Goal: Task Accomplishment & Management: Use online tool/utility

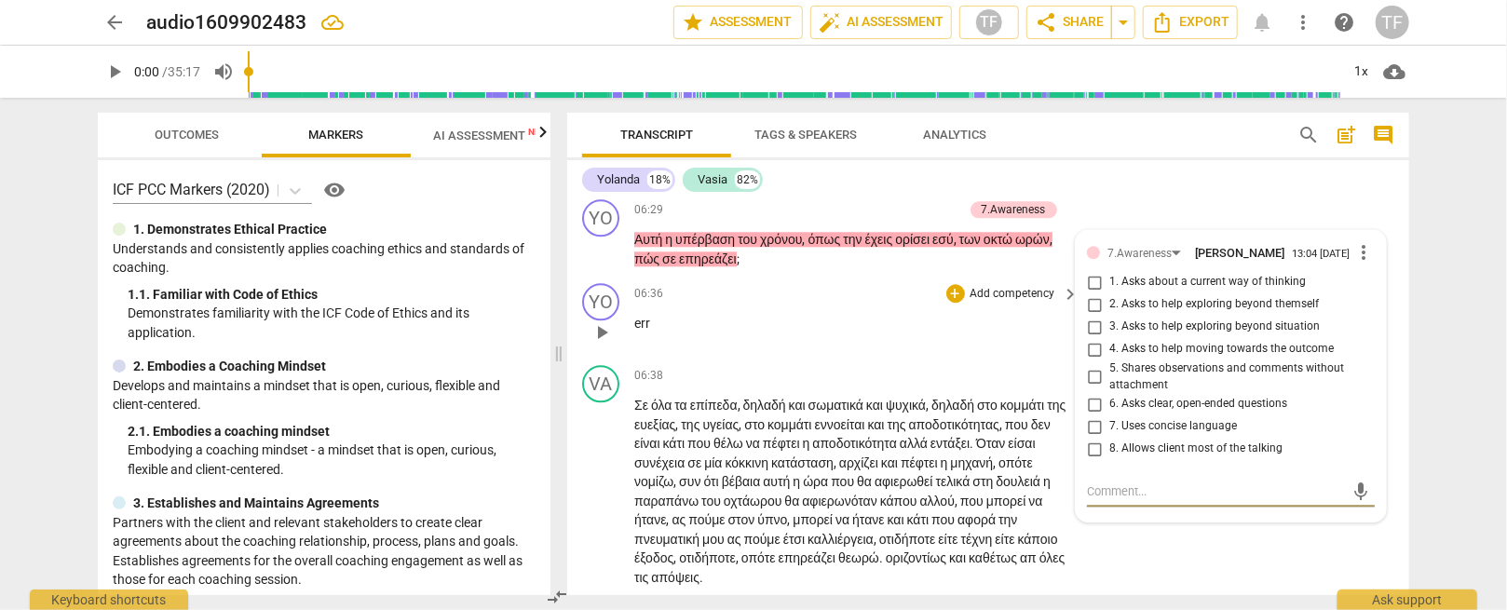
scroll to position [2563, 0]
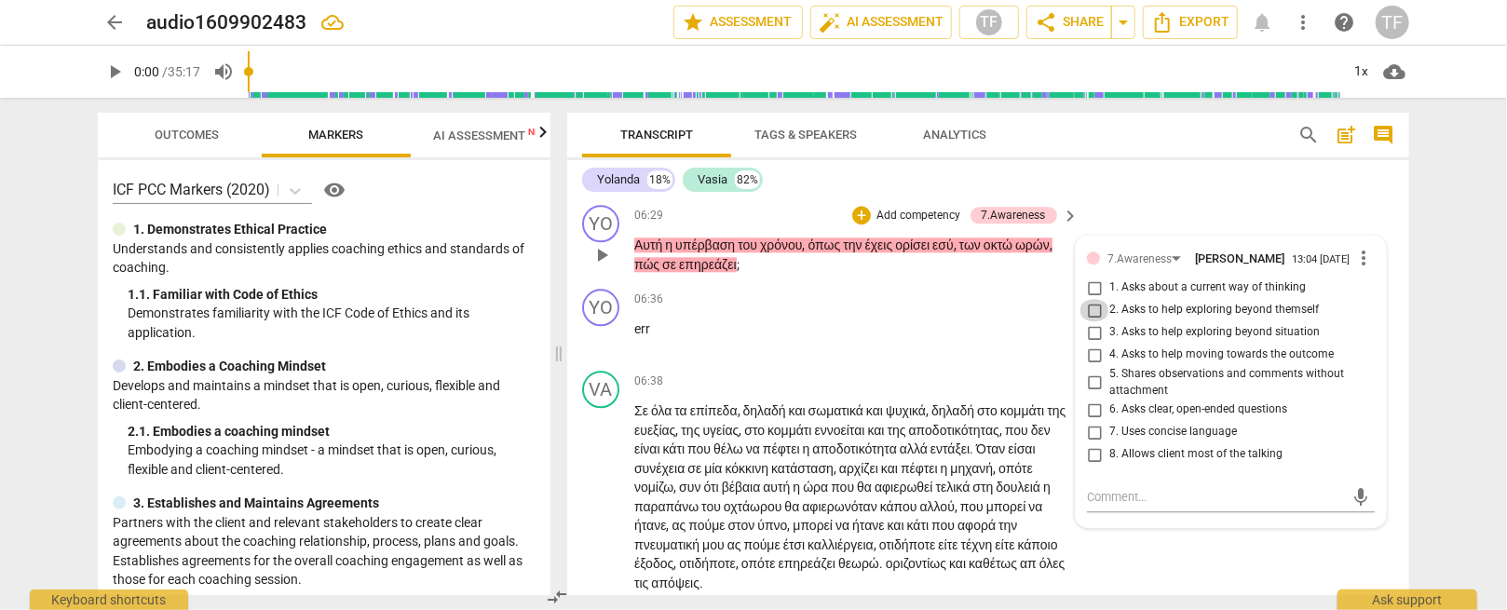
click at [1095, 321] on input "2. Asks to help exploring beyond themself" at bounding box center [1095, 310] width 30 height 22
checkbox input "true"
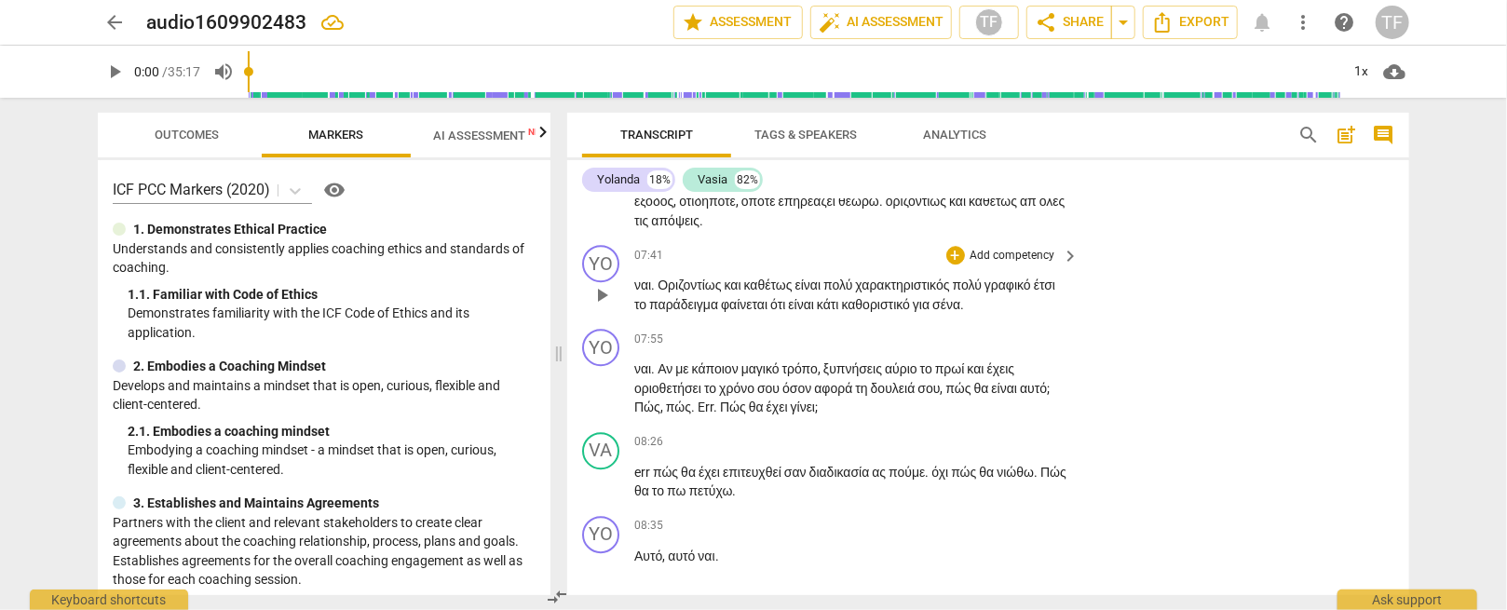
scroll to position [2926, 0]
click at [951, 264] on div "+" at bounding box center [956, 254] width 19 height 19
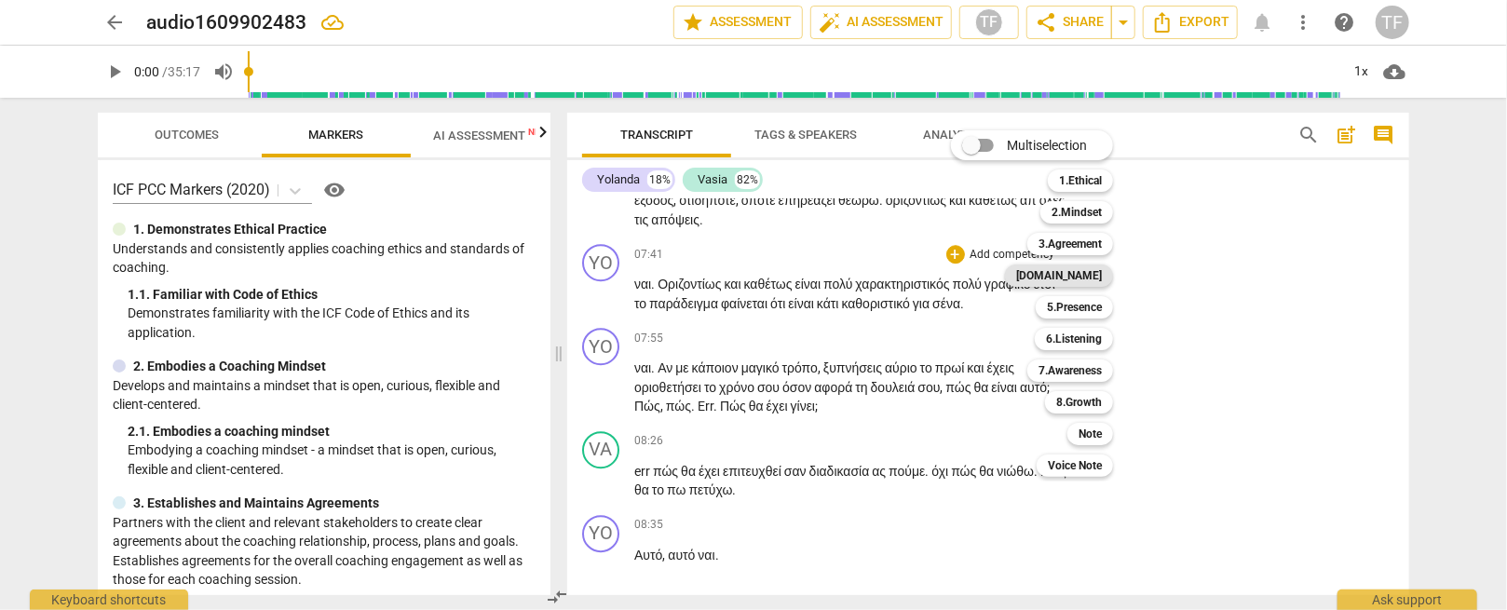
click at [1075, 276] on b "[DOMAIN_NAME]" at bounding box center [1059, 276] width 86 height 22
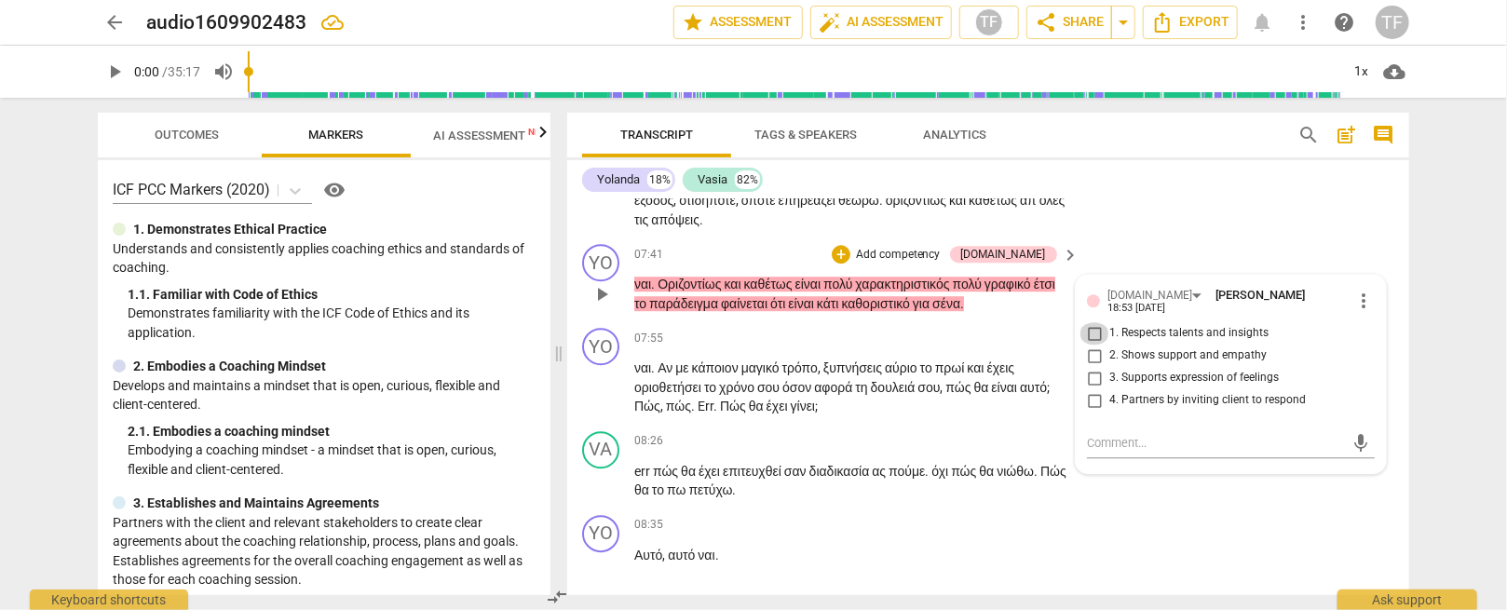
click at [1091, 345] on input "1. Respects talents and insights" at bounding box center [1095, 333] width 30 height 22
checkbox input "true"
click at [859, 348] on div "07:55 + Add competency keyboard_arrow_right" at bounding box center [857, 338] width 447 height 20
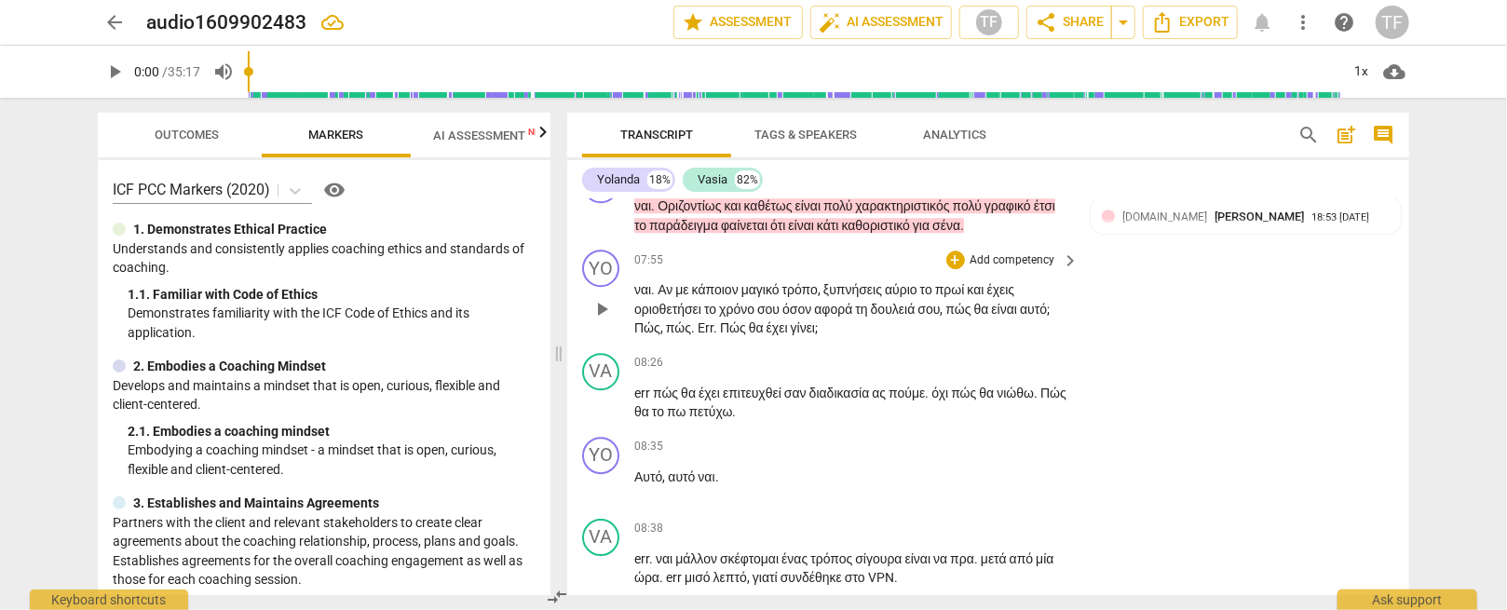
scroll to position [2996, 0]
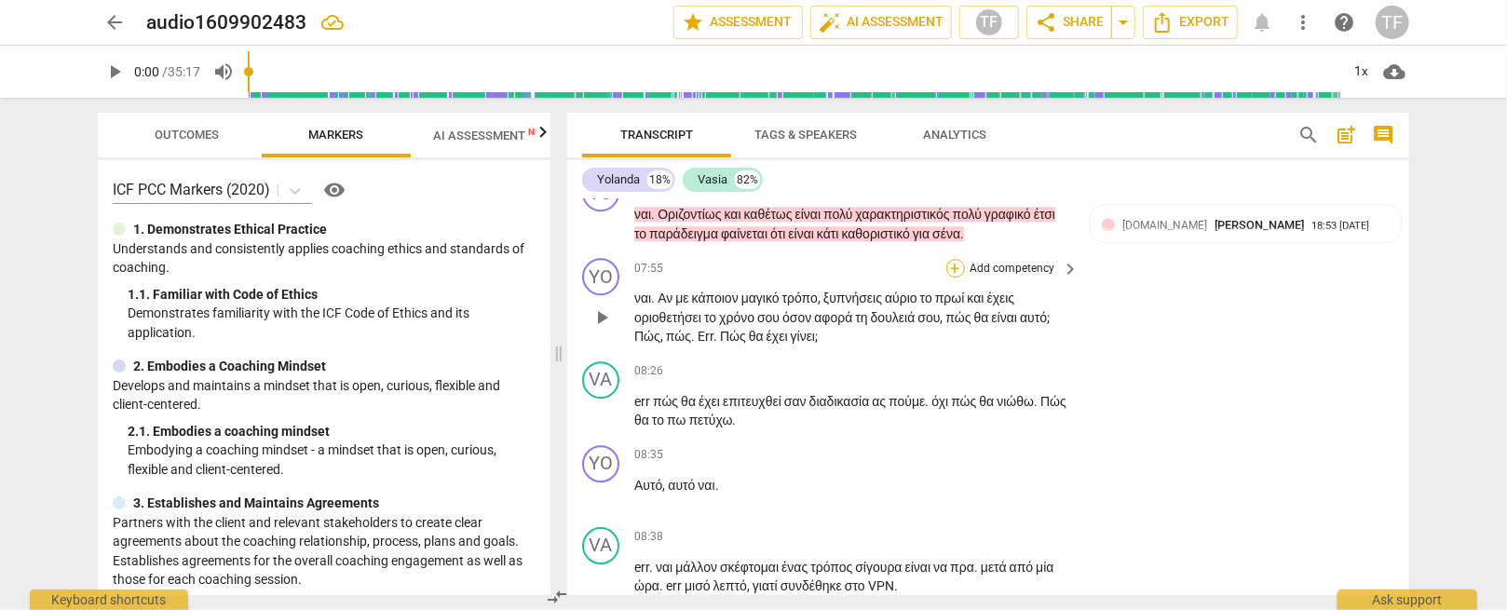
click at [954, 278] on div "+" at bounding box center [956, 268] width 19 height 19
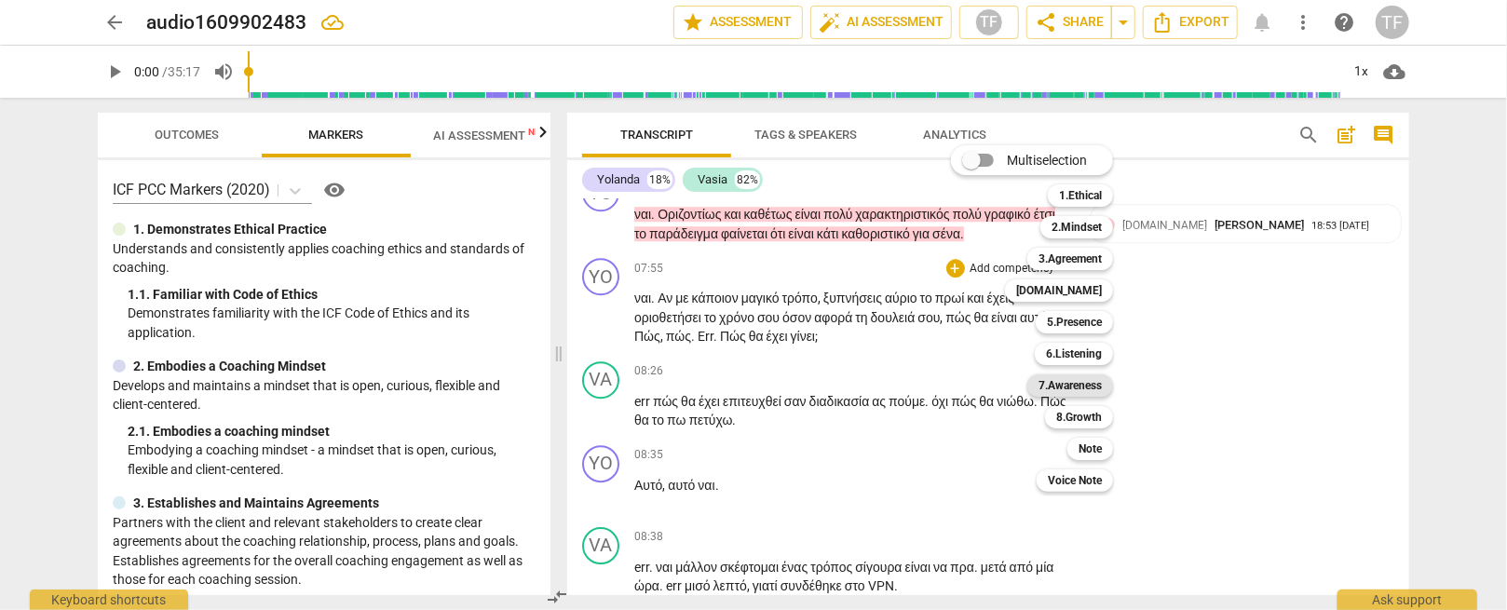
click at [1059, 383] on b "7.Awareness" at bounding box center [1070, 386] width 63 height 22
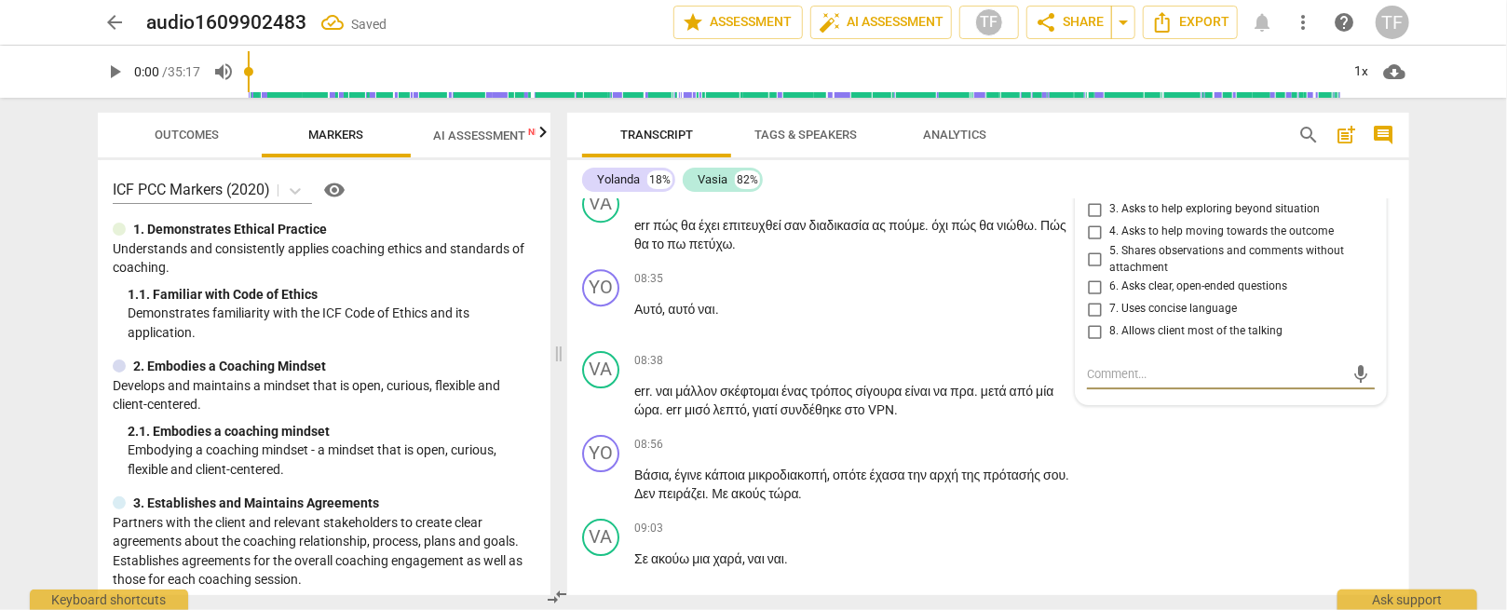
scroll to position [3168, 0]
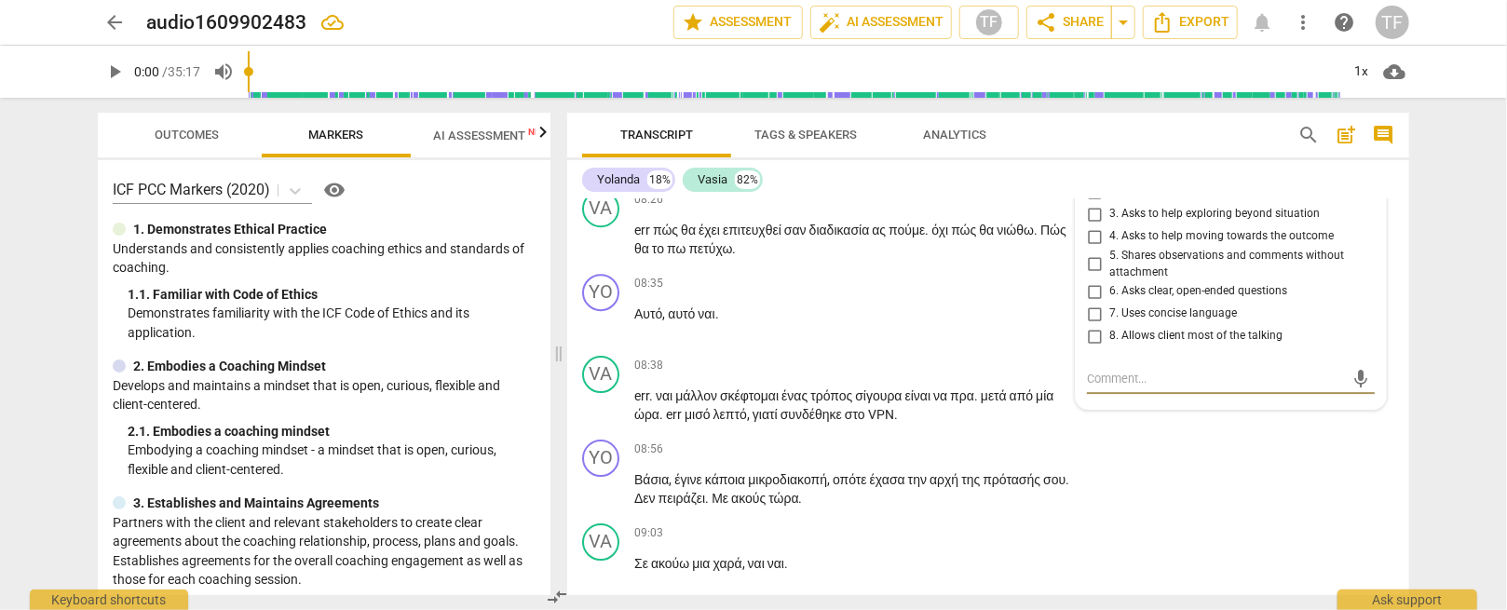
click at [1097, 225] on input "3. Asks to help exploring beyond situation" at bounding box center [1095, 214] width 30 height 22
checkbox input "true"
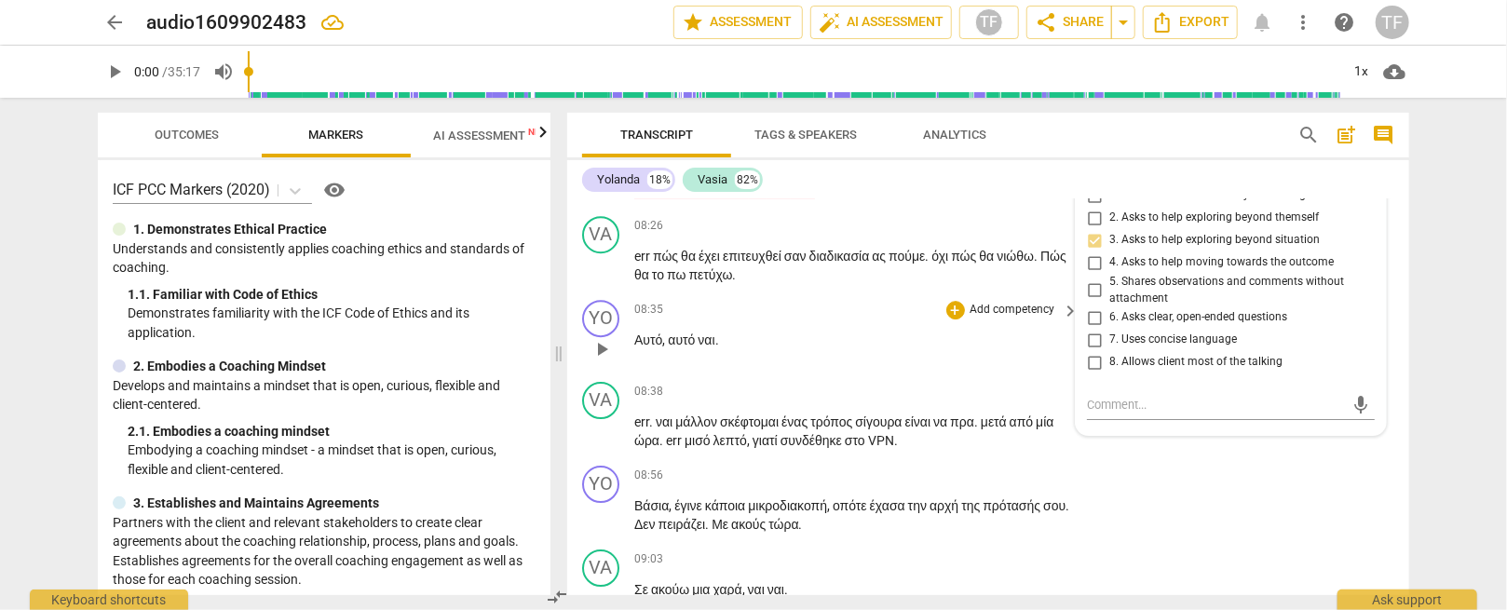
scroll to position [3142, 0]
click at [855, 366] on div "08:35 + Add competency keyboard_arrow_right Αυτό , αυτό ναι ." at bounding box center [857, 332] width 447 height 67
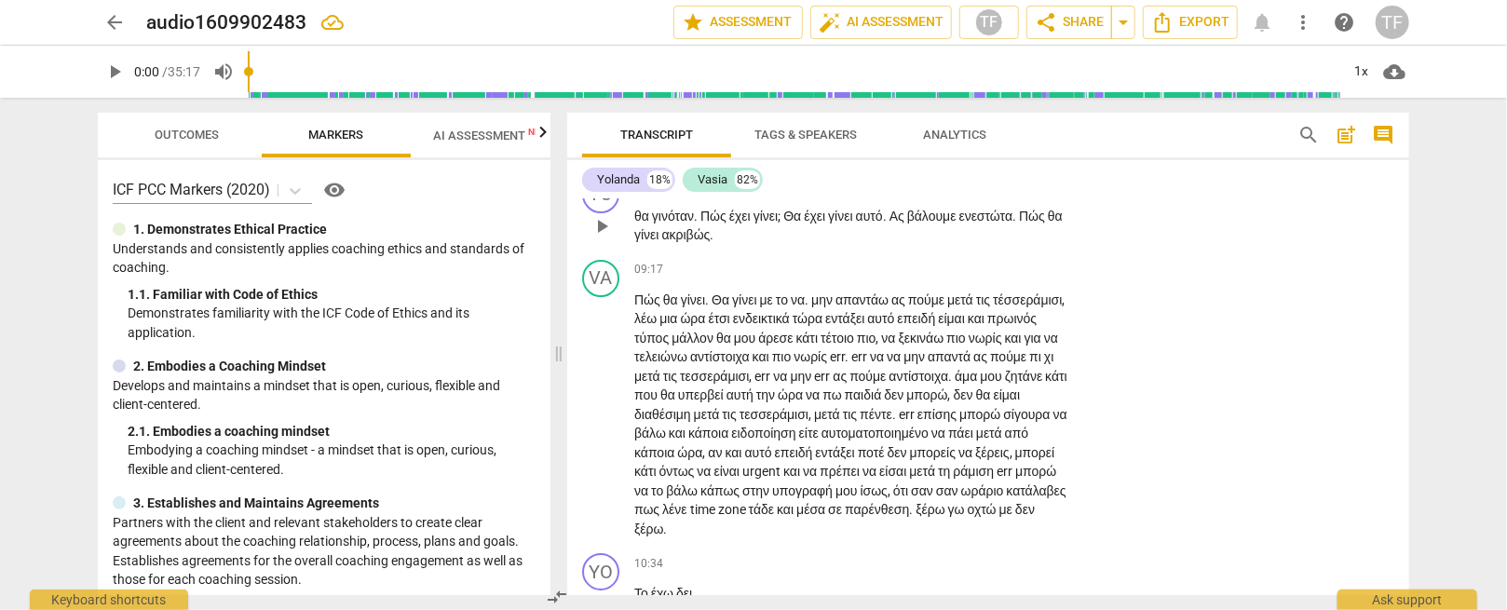
scroll to position [3701, 0]
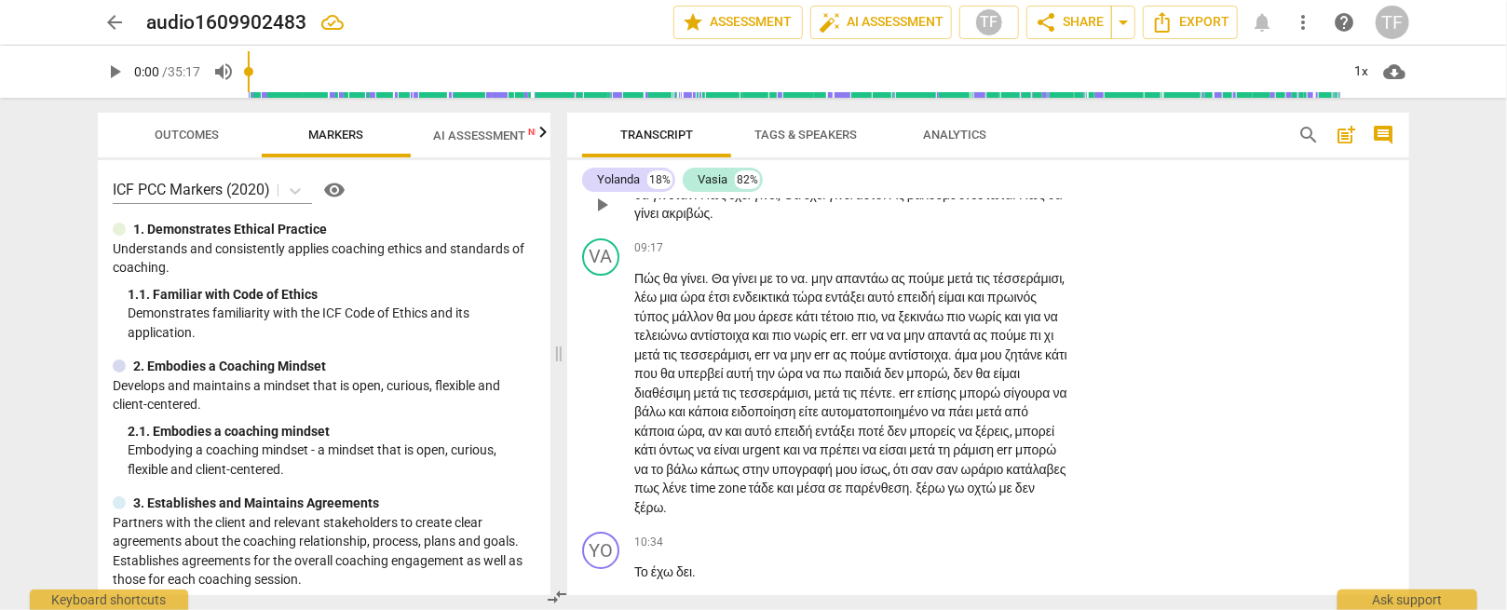
click at [957, 174] on div "+" at bounding box center [956, 165] width 19 height 19
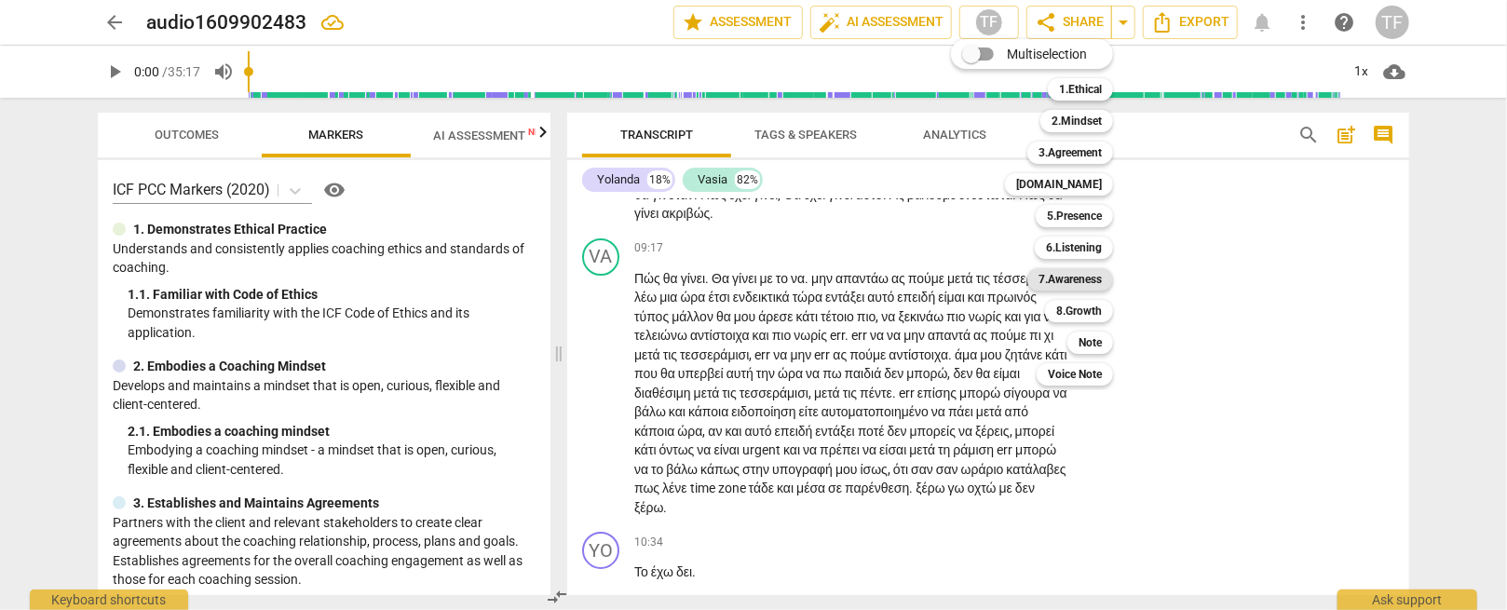
click at [1070, 279] on b "7.Awareness" at bounding box center [1070, 279] width 63 height 22
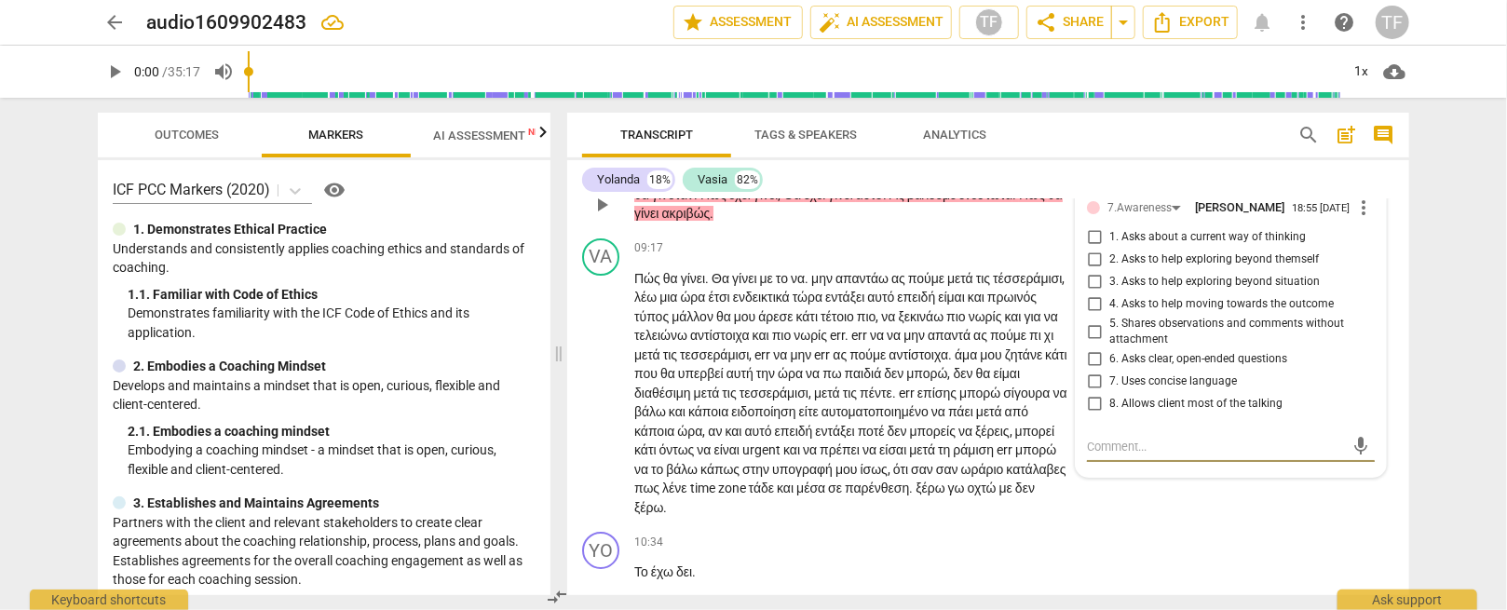
click at [1096, 293] on input "3. Asks to help exploring beyond situation" at bounding box center [1095, 282] width 30 height 22
checkbox input "true"
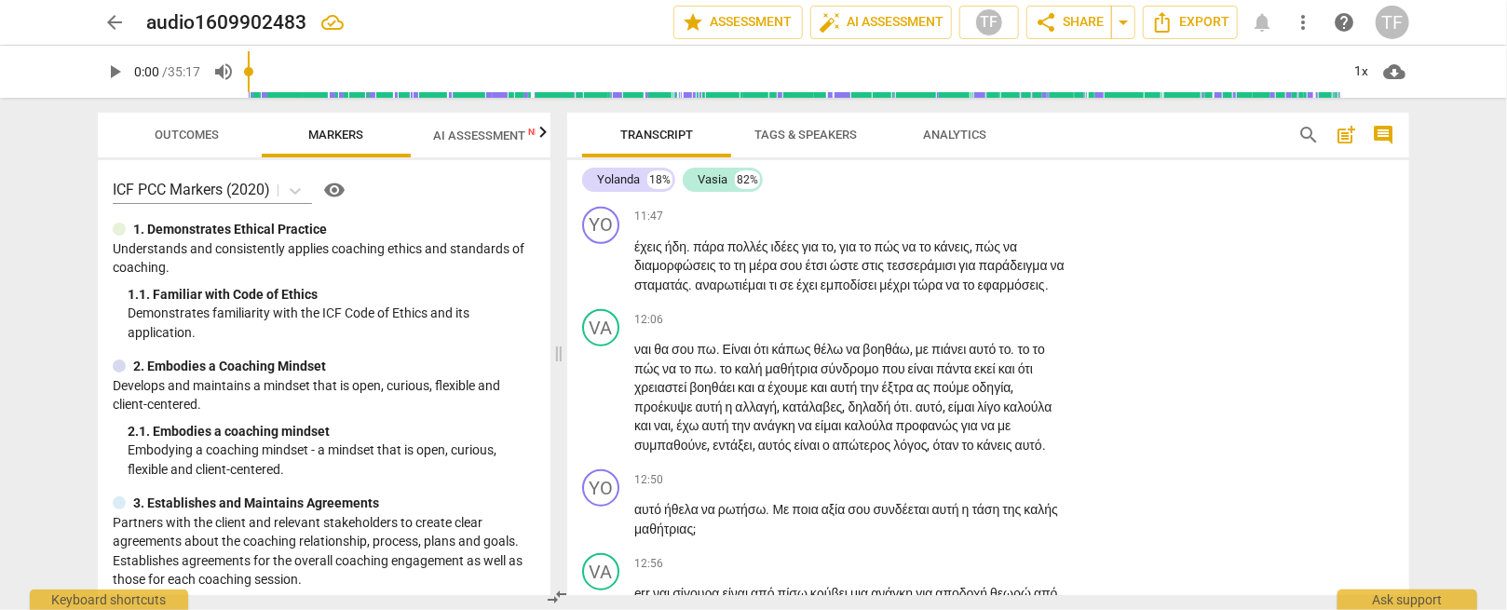
scroll to position [4657, 0]
click at [951, 225] on div "+" at bounding box center [956, 215] width 19 height 19
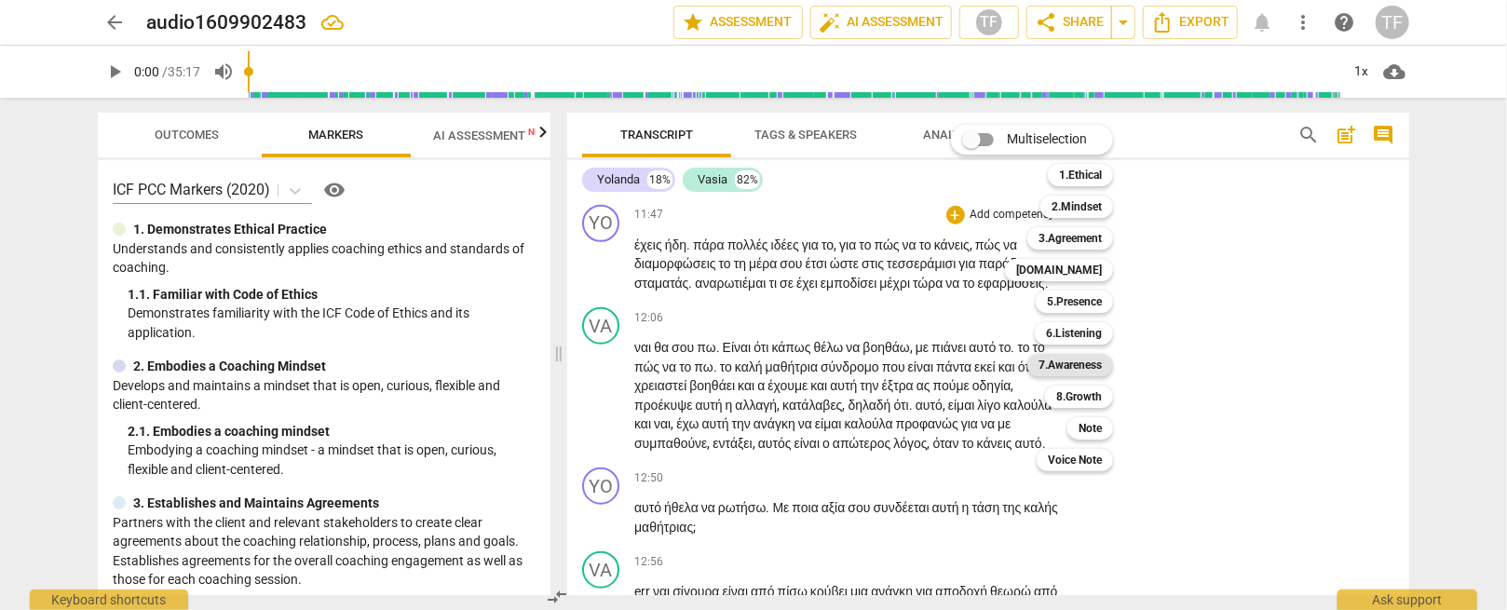
click at [1080, 360] on b "7.Awareness" at bounding box center [1070, 365] width 63 height 22
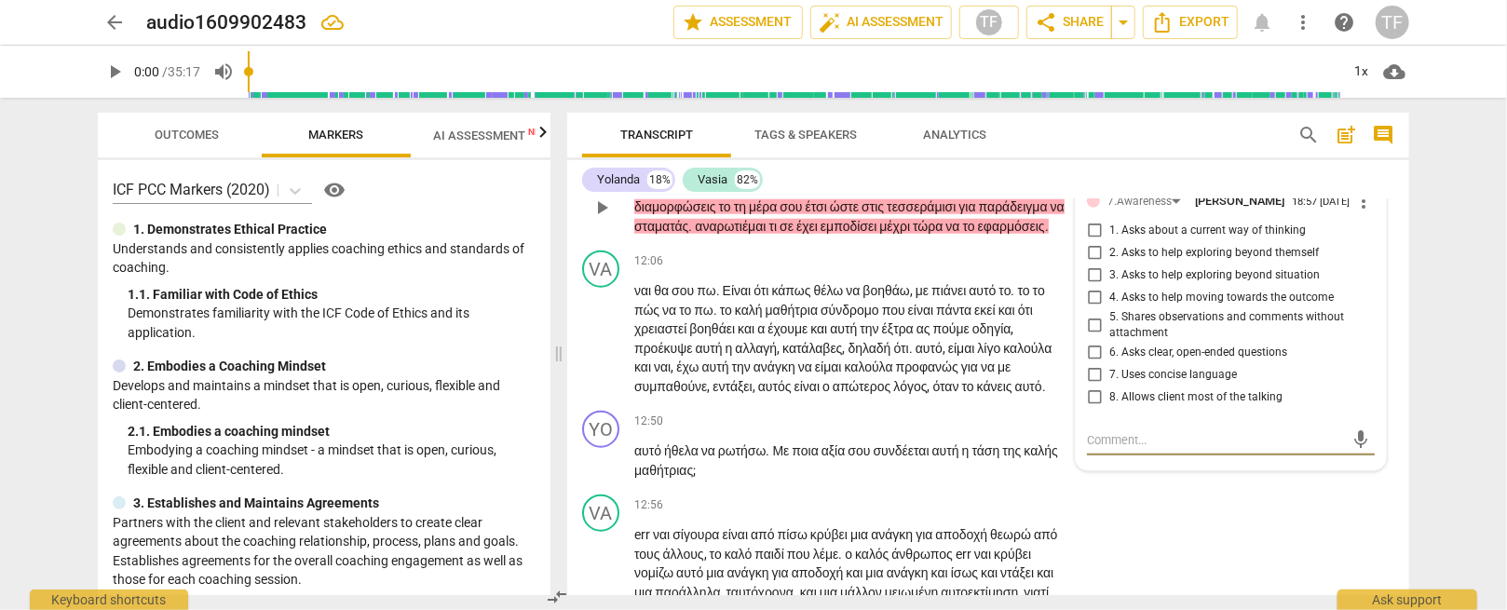
scroll to position [4712, 0]
click at [1090, 307] on input "4. Asks to help moving towards the outcome" at bounding box center [1095, 296] width 30 height 22
checkbox input "true"
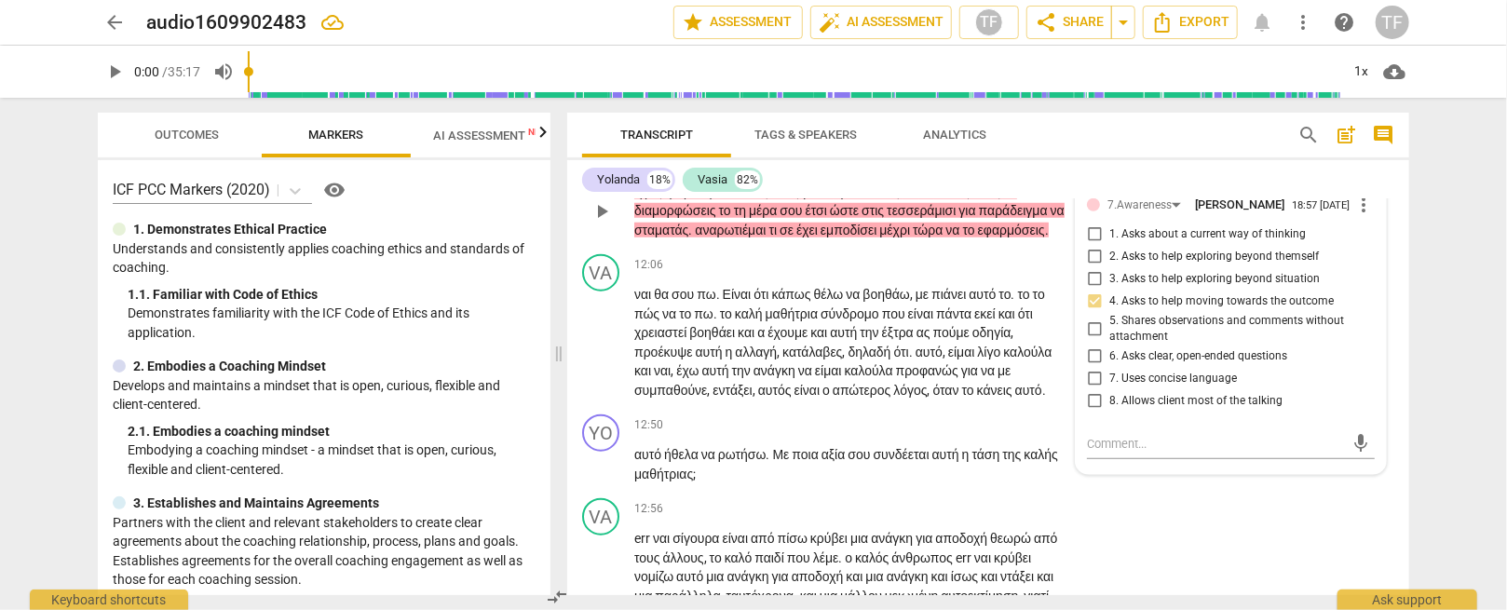
scroll to position [4709, 0]
click at [797, 277] on div "12:06 + Add competency keyboard_arrow_right" at bounding box center [857, 266] width 447 height 20
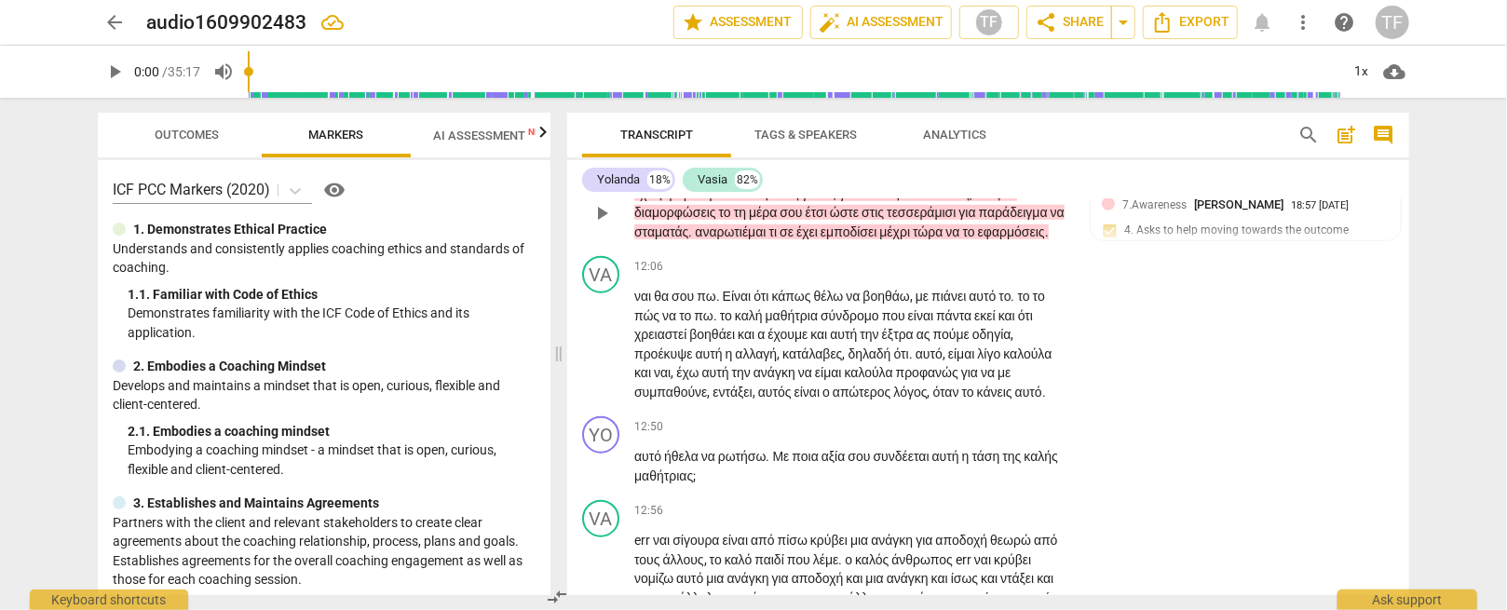
click at [946, 239] on span "τώρα" at bounding box center [929, 232] width 33 height 15
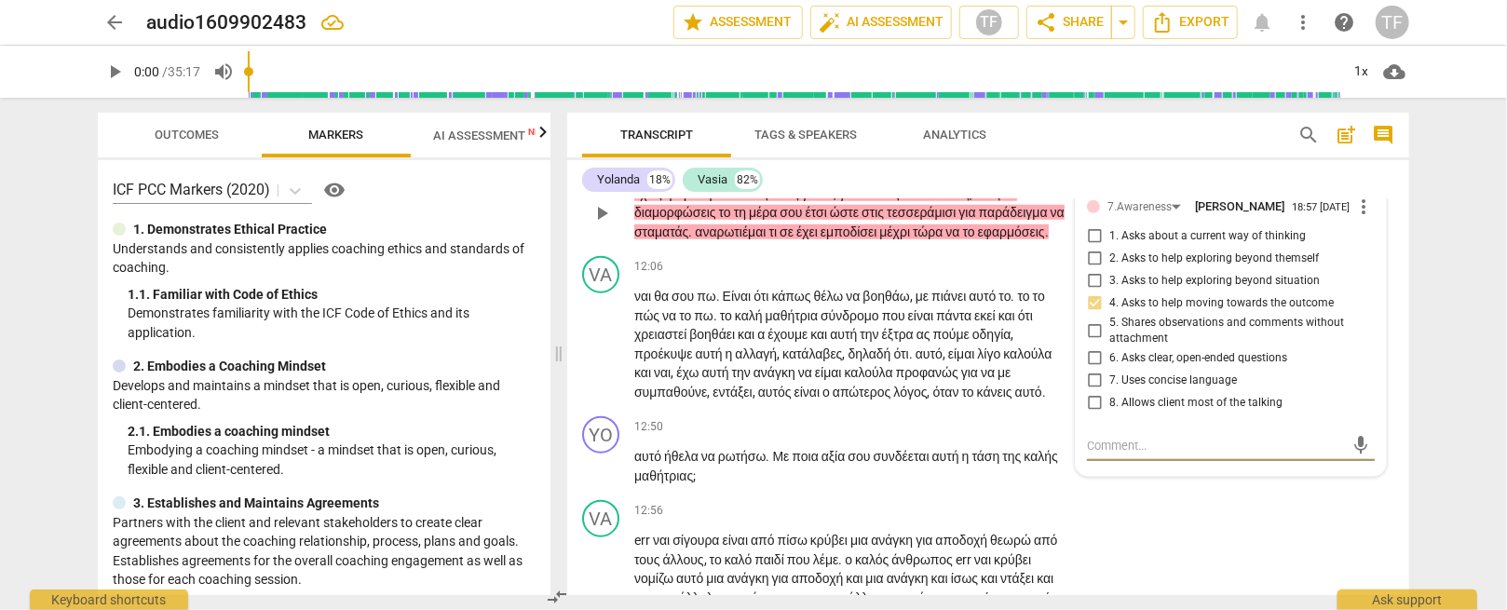
click at [955, 250] on div "YO play_arrow pause 11:47 + Add competency 7.Awareness keyboard_arrow_right έχε…" at bounding box center [988, 197] width 842 height 103
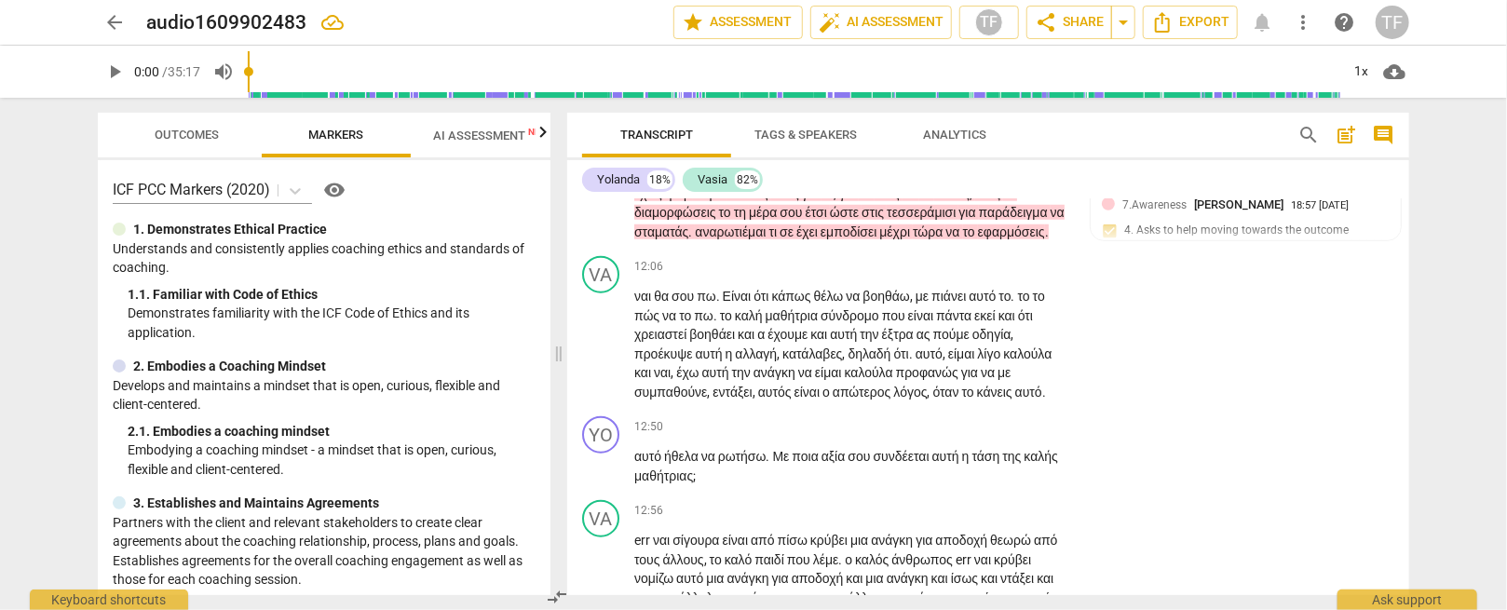
click at [861, 173] on div "+" at bounding box center [861, 164] width 19 height 19
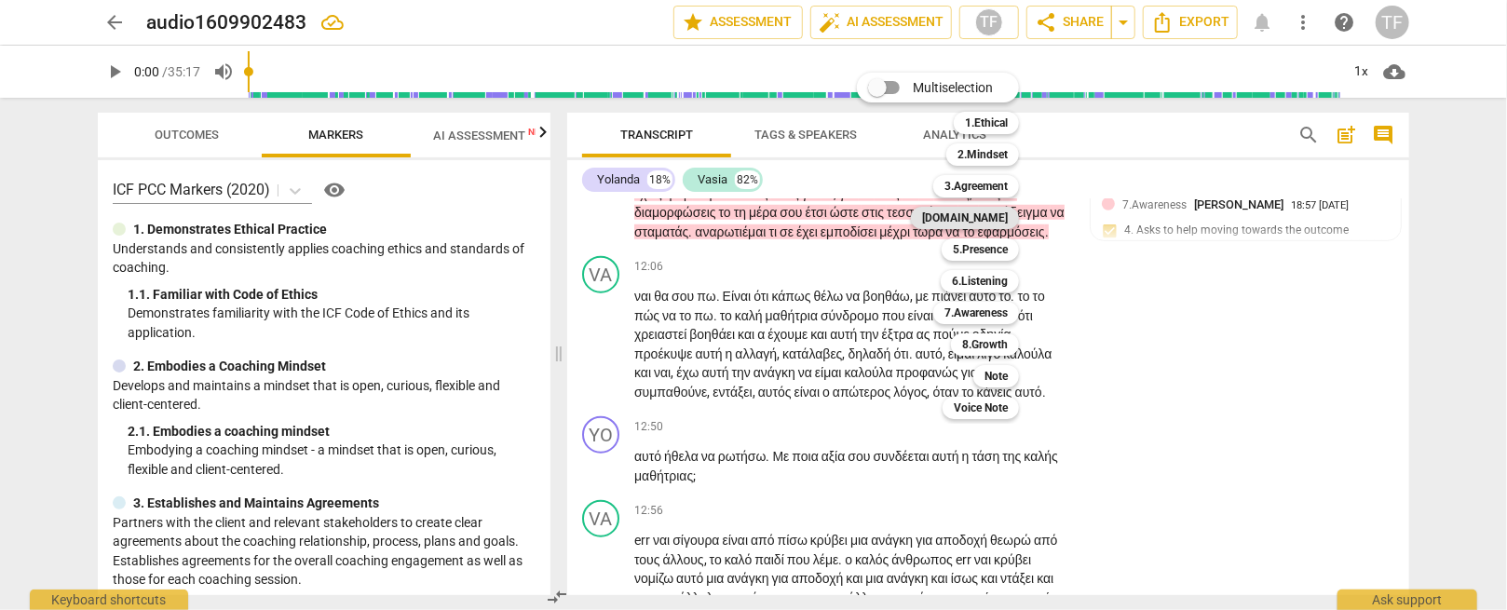
click at [988, 220] on b "[DOMAIN_NAME]" at bounding box center [965, 218] width 86 height 22
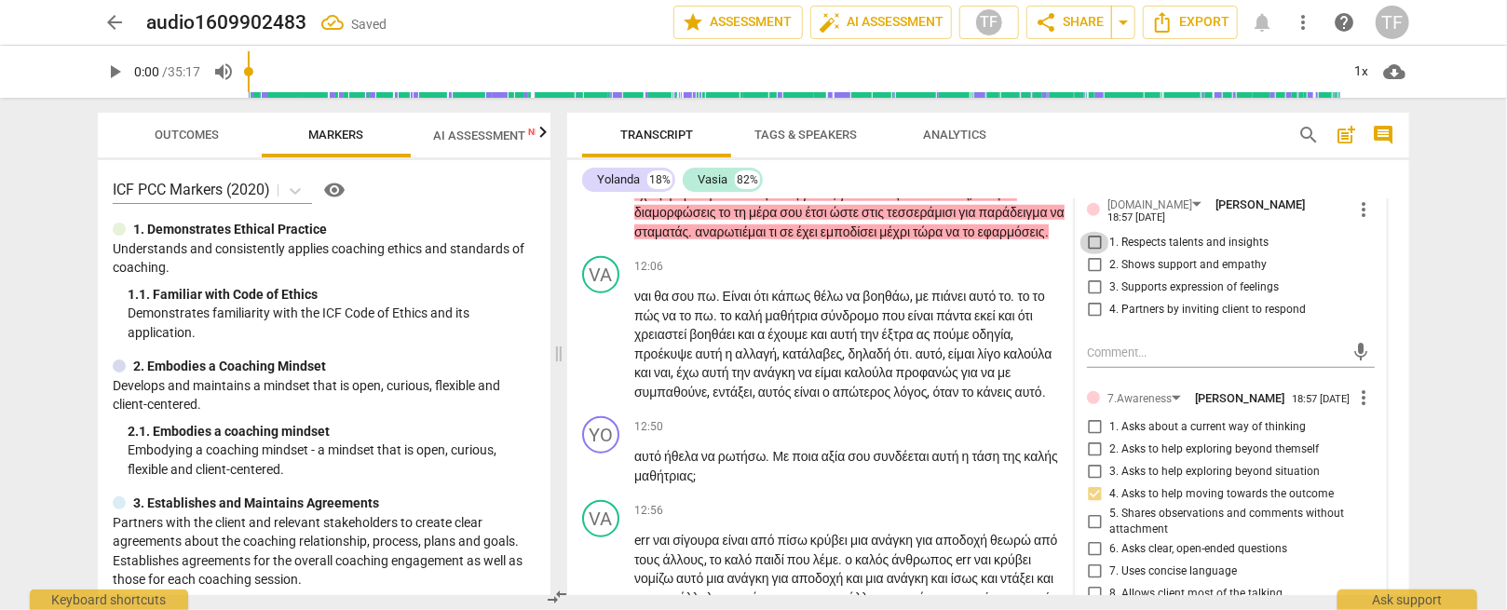
click at [1093, 254] on input "1. Respects talents and insights" at bounding box center [1095, 243] width 30 height 22
checkbox input "true"
click at [990, 250] on div "YO play_arrow pause 11:47 + Add competency [DOMAIN_NAME] 7.Awareness keyboard_a…" at bounding box center [988, 197] width 842 height 103
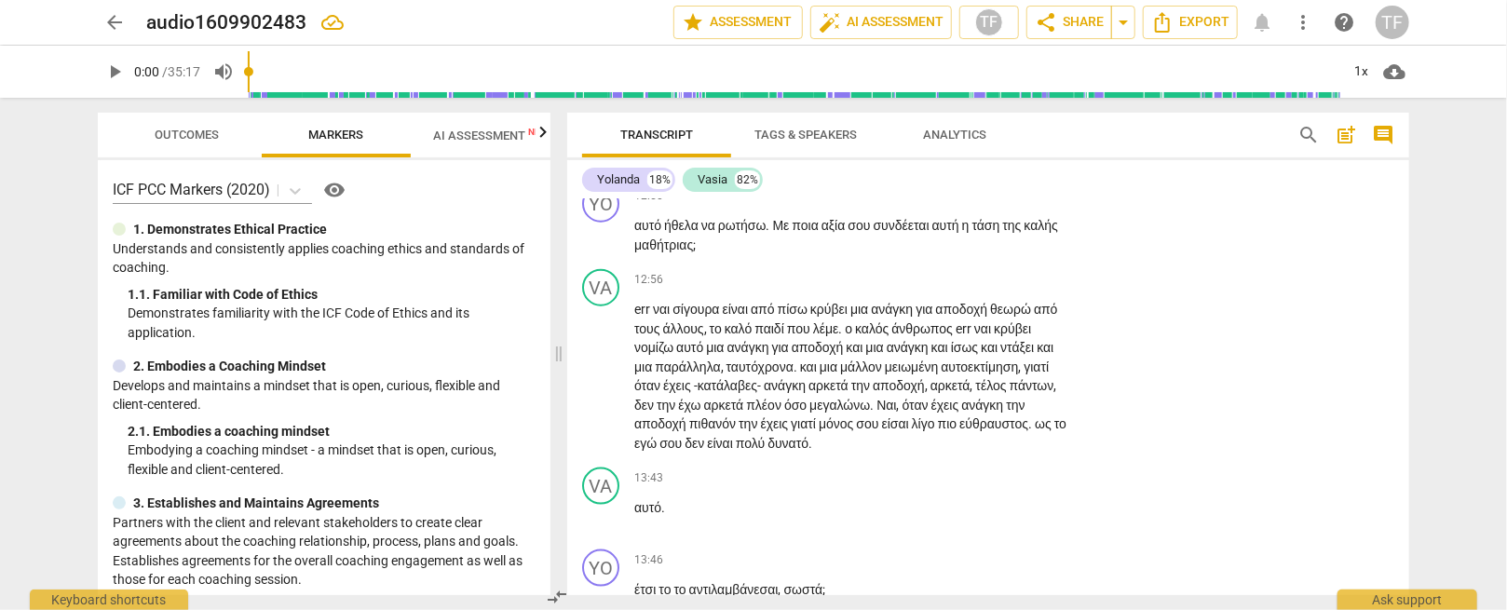
scroll to position [4950, 0]
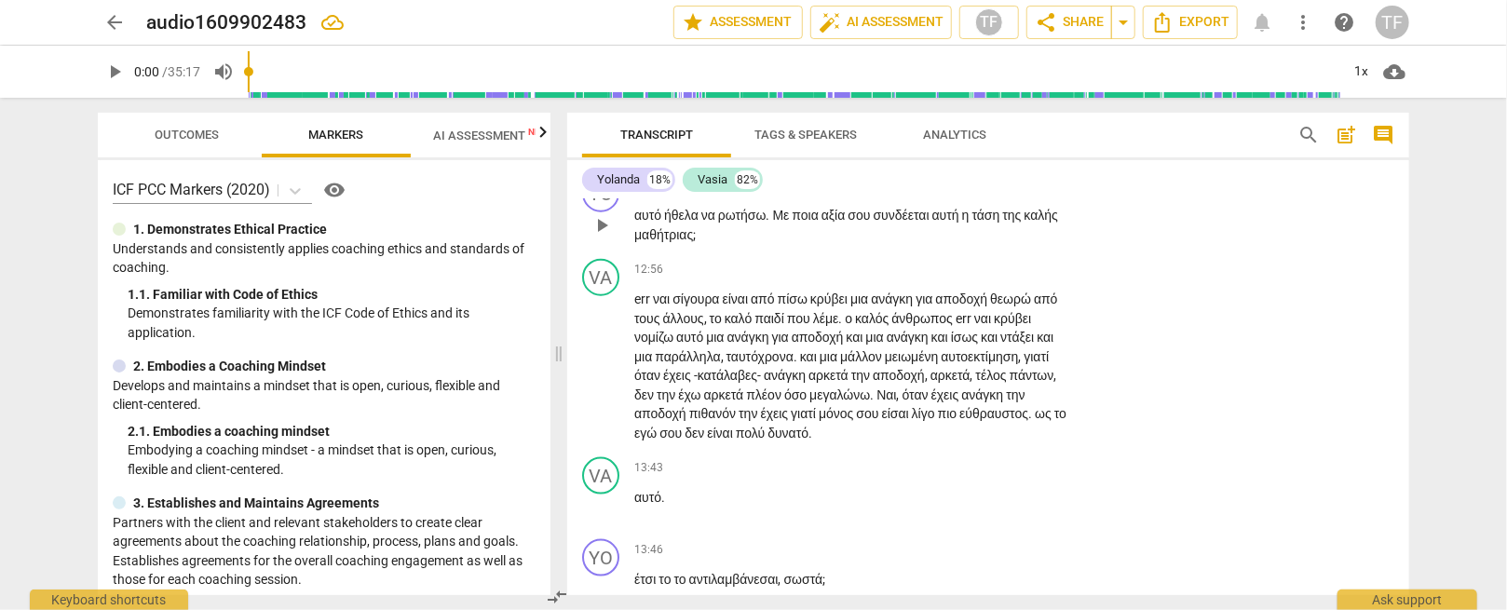
click at [948, 195] on div "+" at bounding box center [956, 185] width 19 height 19
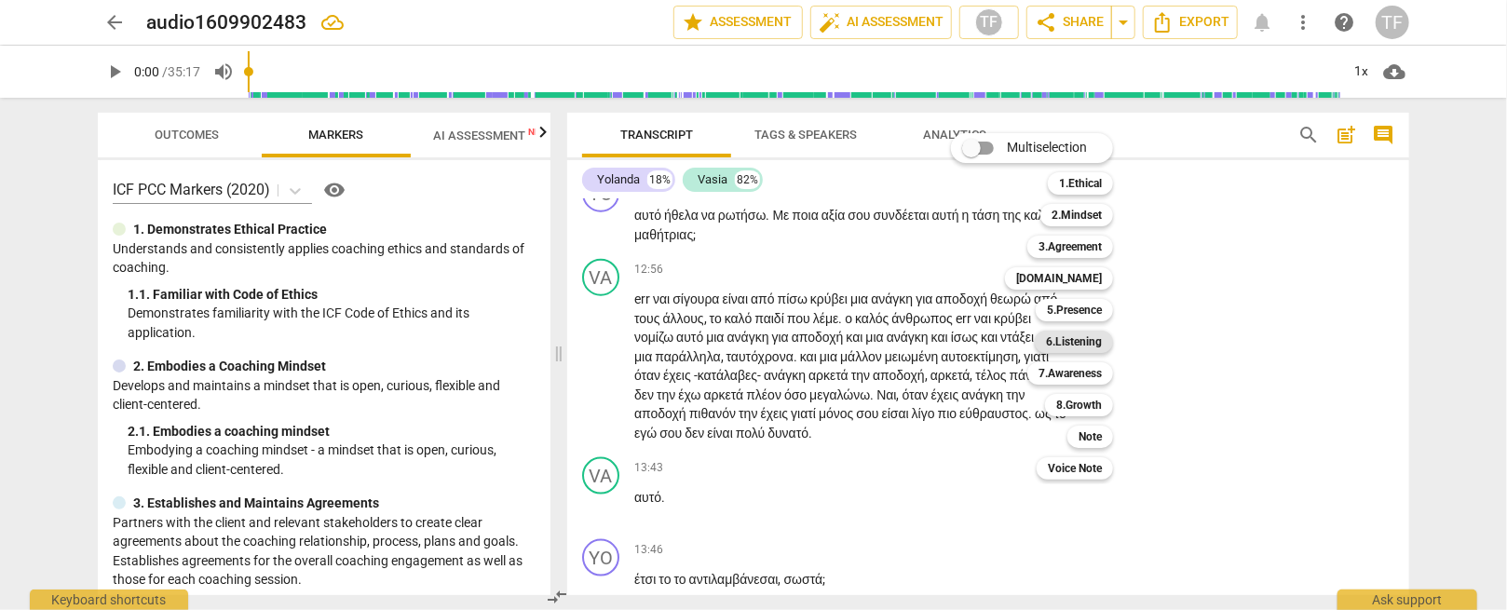
click at [1078, 345] on b "6.Listening" at bounding box center [1074, 342] width 56 height 22
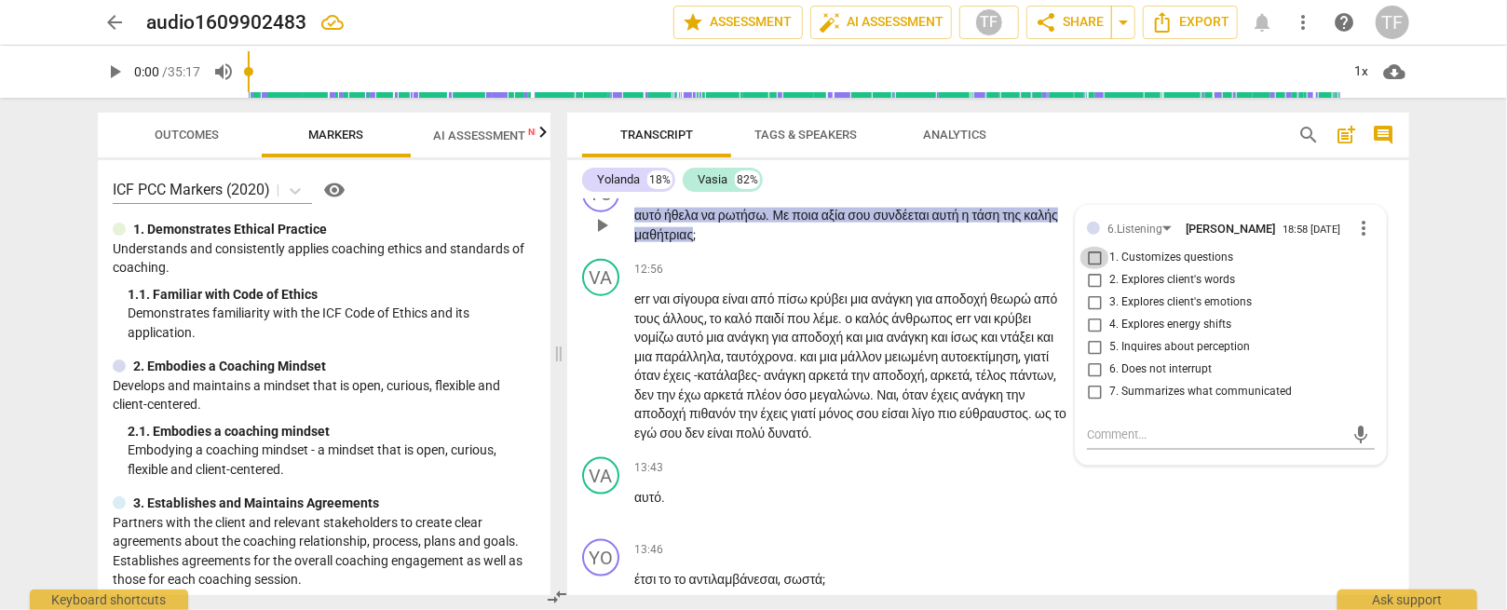
click at [1088, 269] on input "1. Customizes questions" at bounding box center [1095, 258] width 30 height 22
checkbox input "true"
click at [984, 244] on p "αυτό ήθελα να ρωτήσω . Με ποια αξία σου συνδέεται αυτή η τάση της καλής μαθήτρι…" at bounding box center [852, 225] width 436 height 38
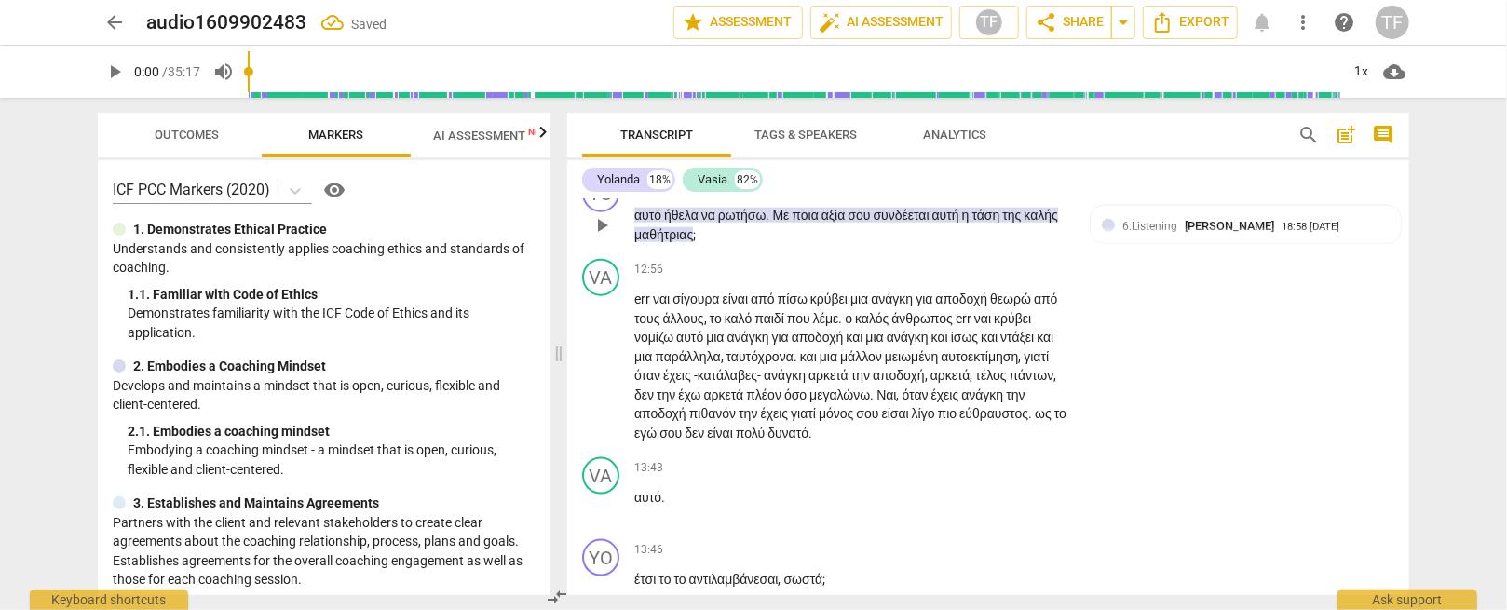
click at [866, 195] on div "+" at bounding box center [871, 185] width 19 height 19
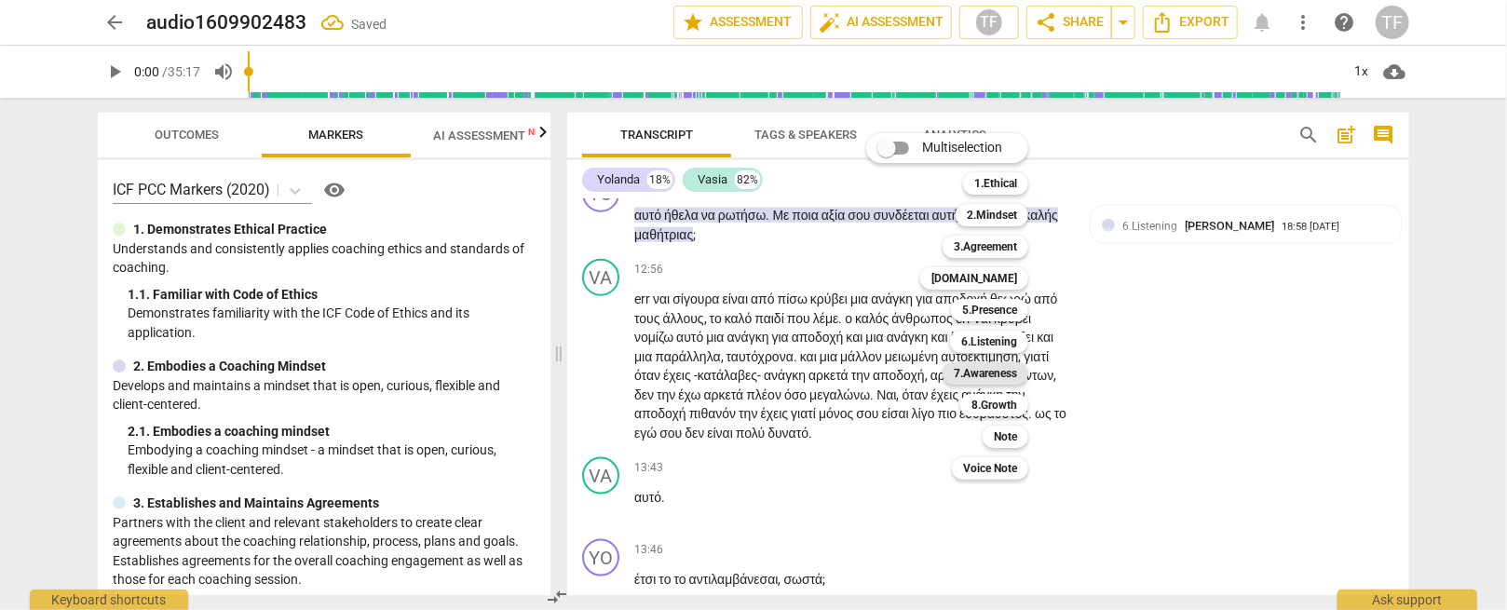
click at [990, 376] on b "7.Awareness" at bounding box center [985, 373] width 63 height 22
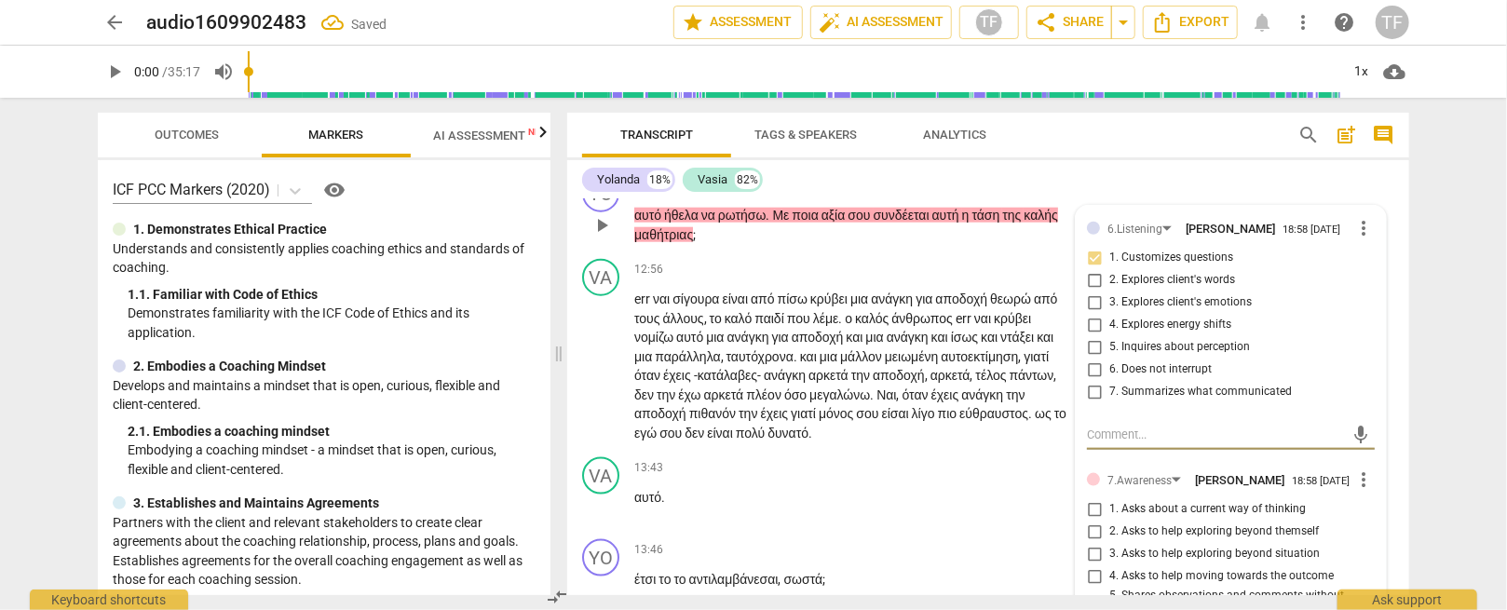
click at [997, 194] on div "7.Awareness" at bounding box center [1014, 185] width 64 height 17
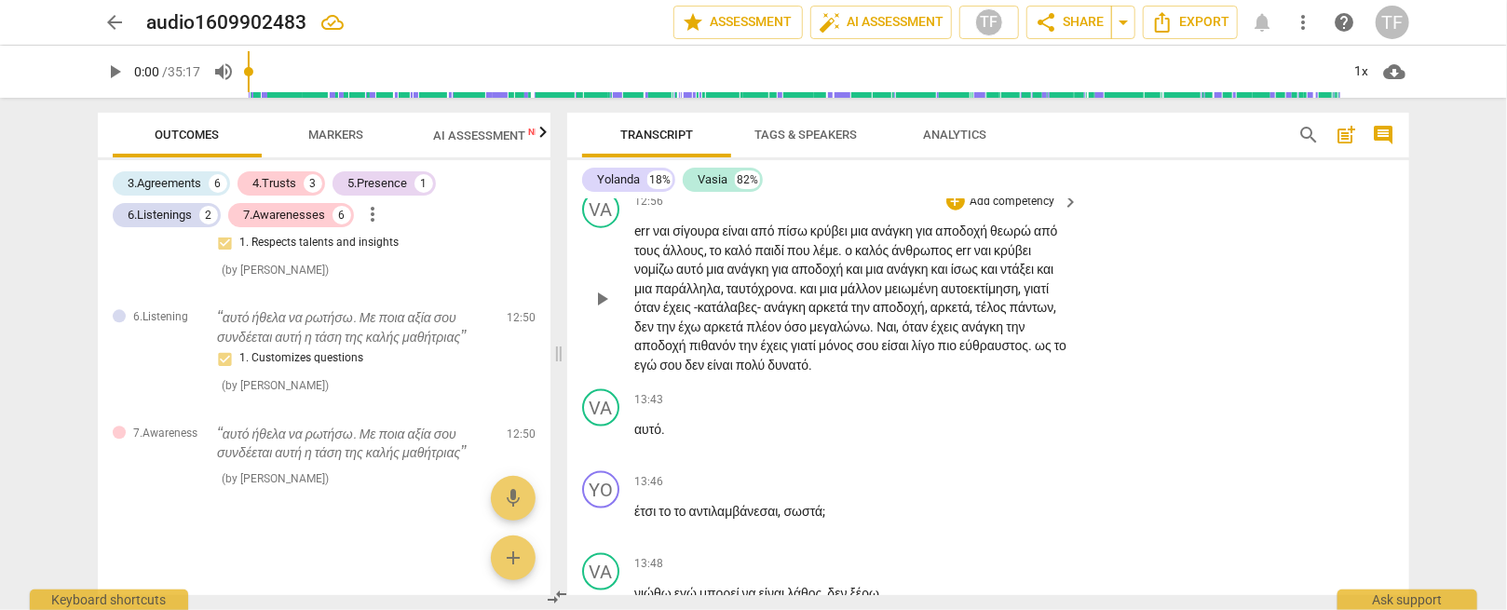
scroll to position [4994, 0]
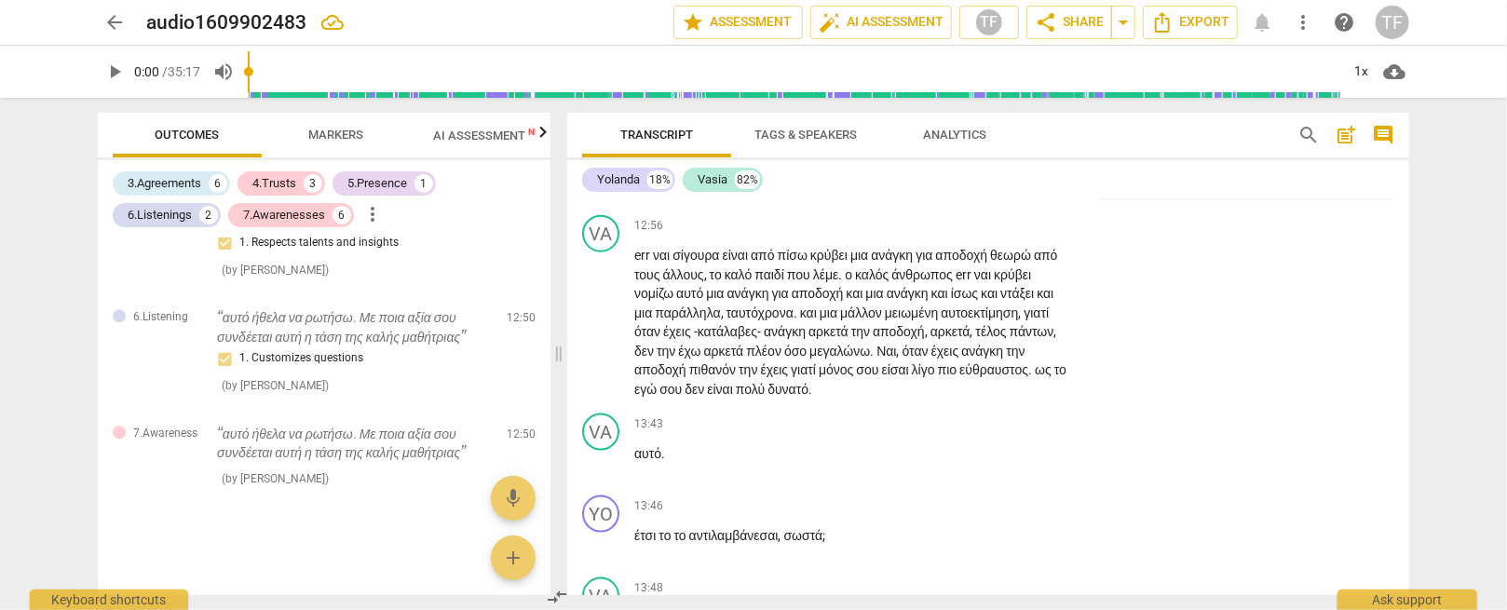
click at [1060, 154] on span "keyboard_arrow_right" at bounding box center [1071, 142] width 22 height 22
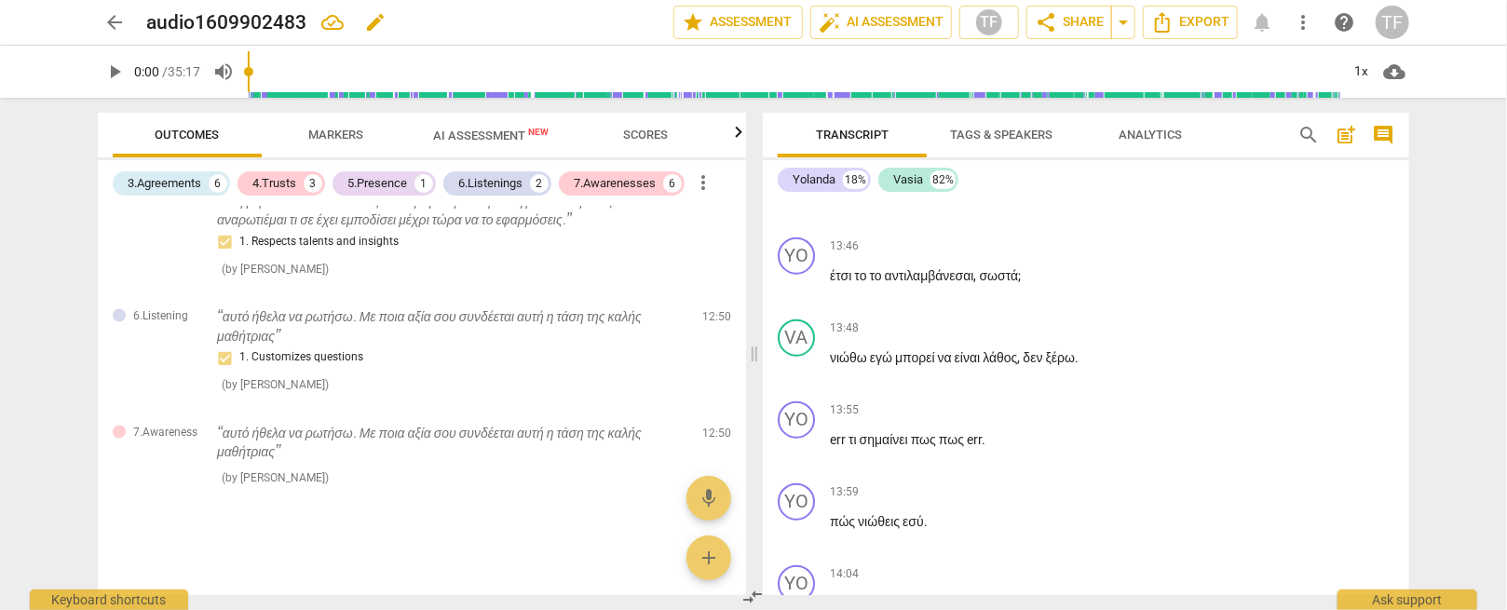
scroll to position [4785, 0]
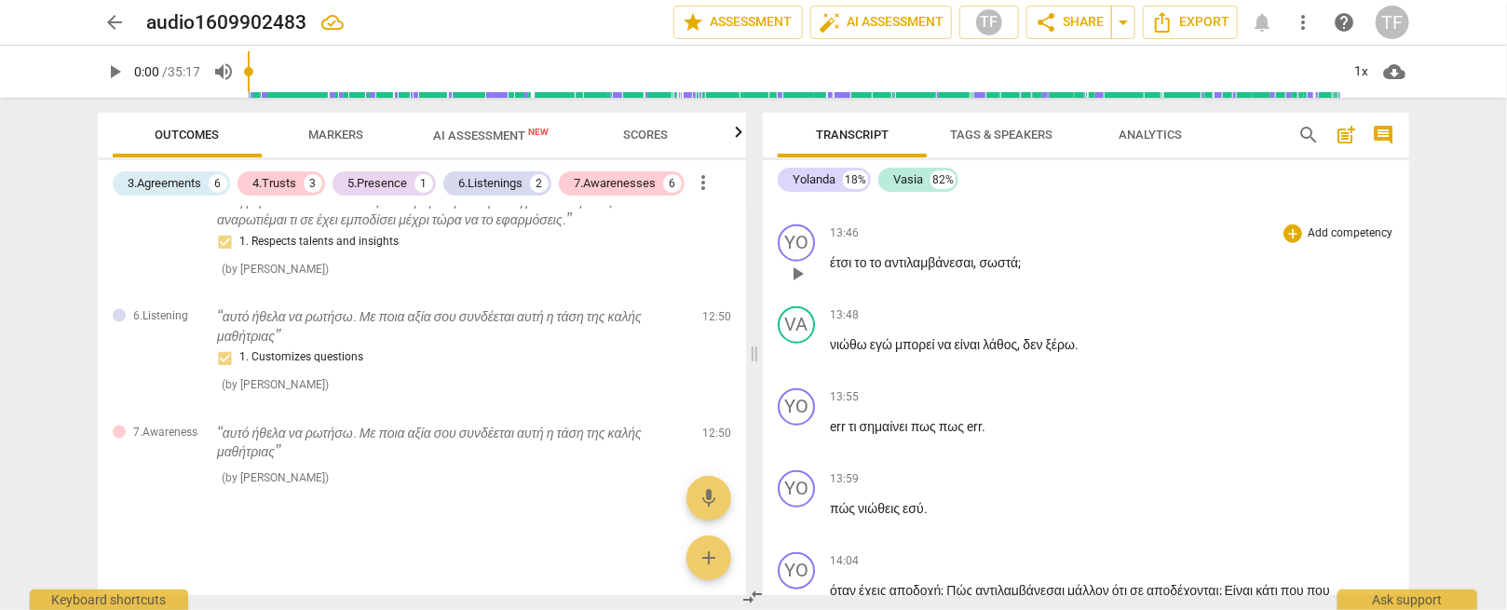
click at [1006, 270] on span "σωστά" at bounding box center [999, 262] width 39 height 15
click at [1125, 241] on div "+" at bounding box center [1293, 232] width 19 height 19
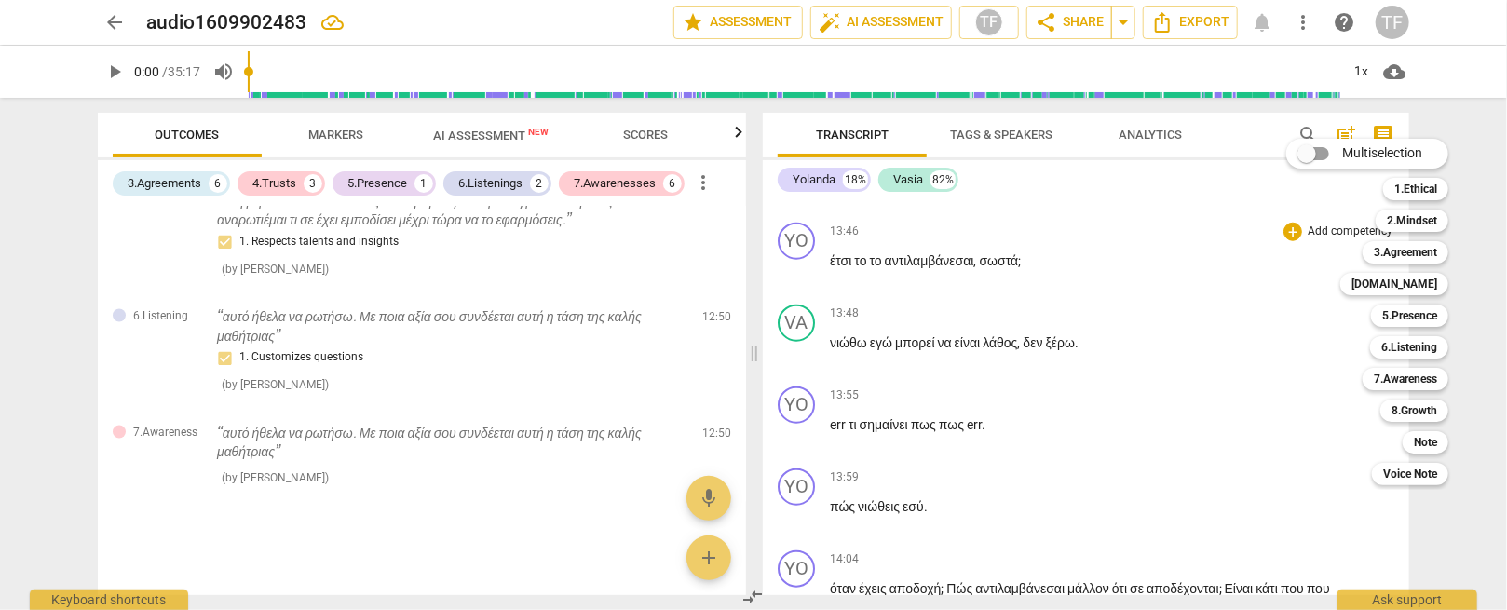
click at [182, 132] on div at bounding box center [753, 305] width 1507 height 610
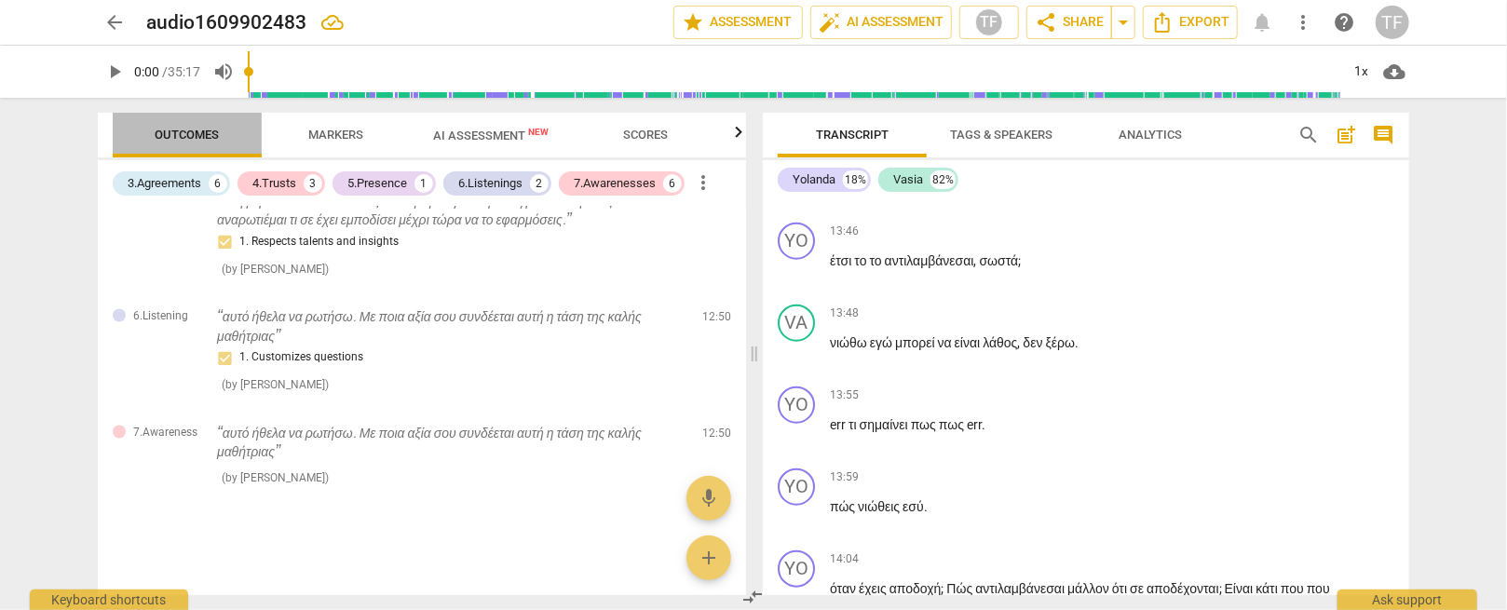
click at [182, 132] on span "Outcomes" at bounding box center [188, 135] width 64 height 14
click at [322, 138] on span "Markers" at bounding box center [336, 135] width 55 height 14
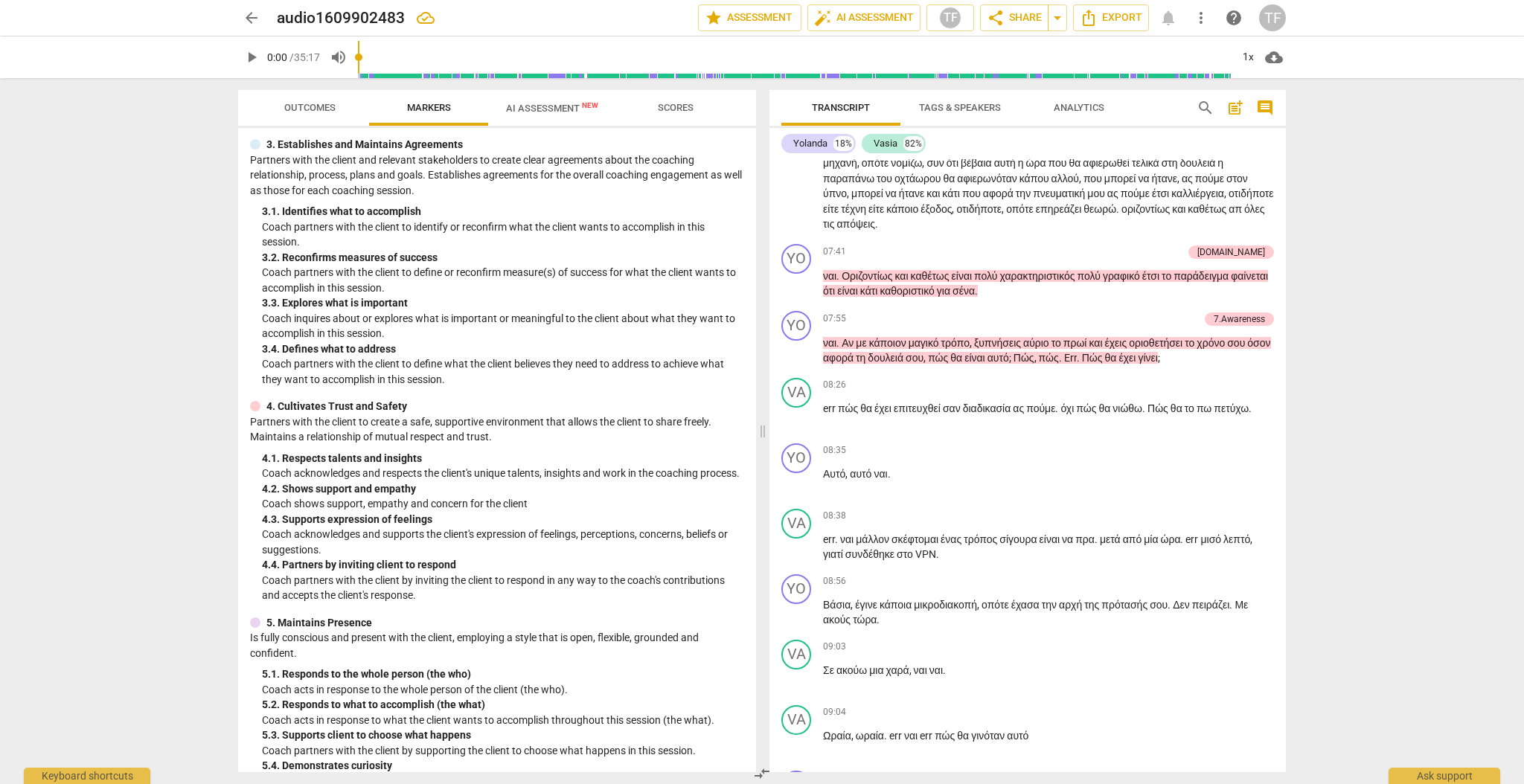
scroll to position [198, 0]
click at [443, 385] on p "Coach partners with the client to define what the client believes they need to …" at bounding box center [503, 370] width 482 height 30
click at [447, 382] on p "Coach partners with the client to define what the client believes they need to …" at bounding box center [503, 370] width 482 height 30
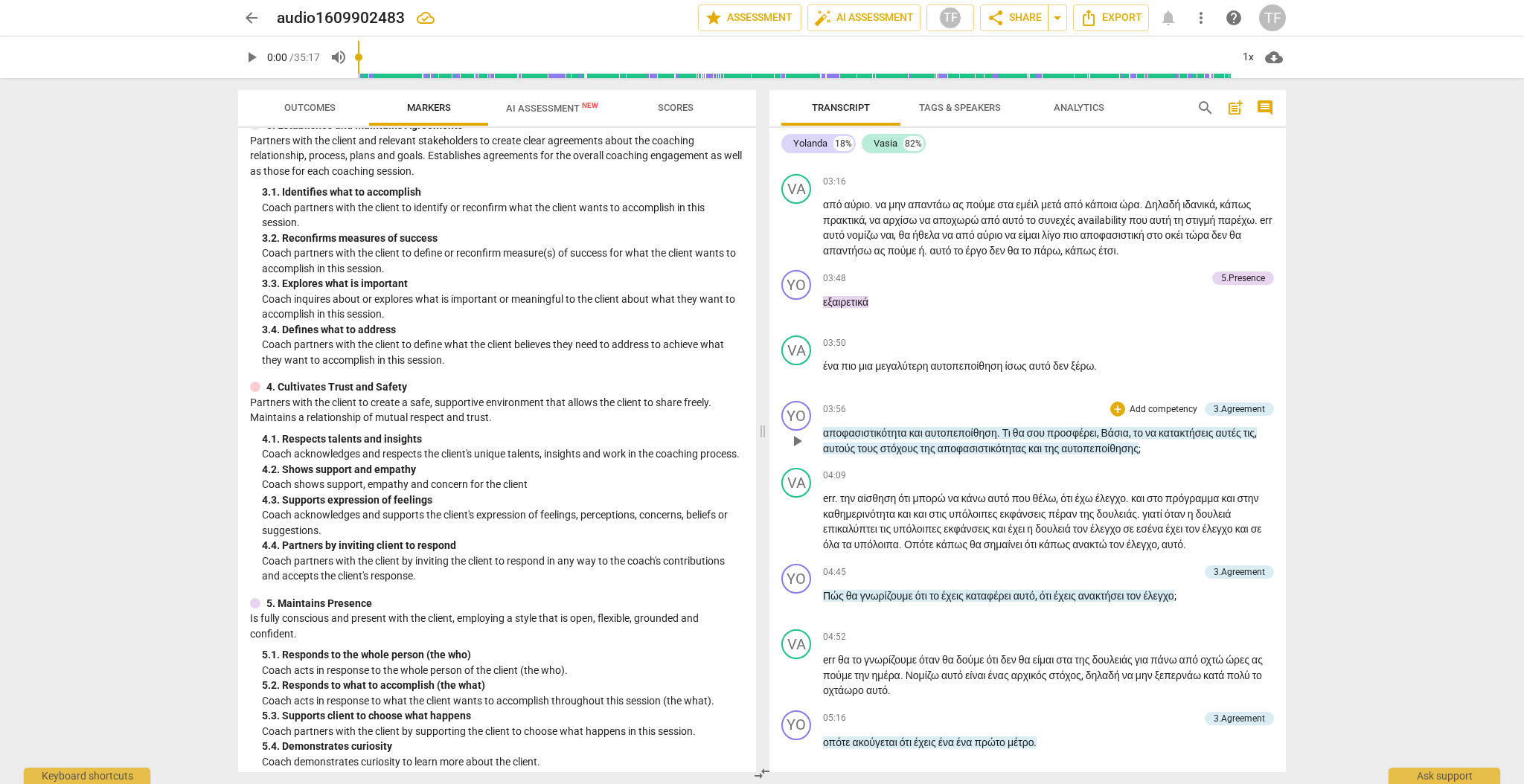
scroll to position [1035, 0]
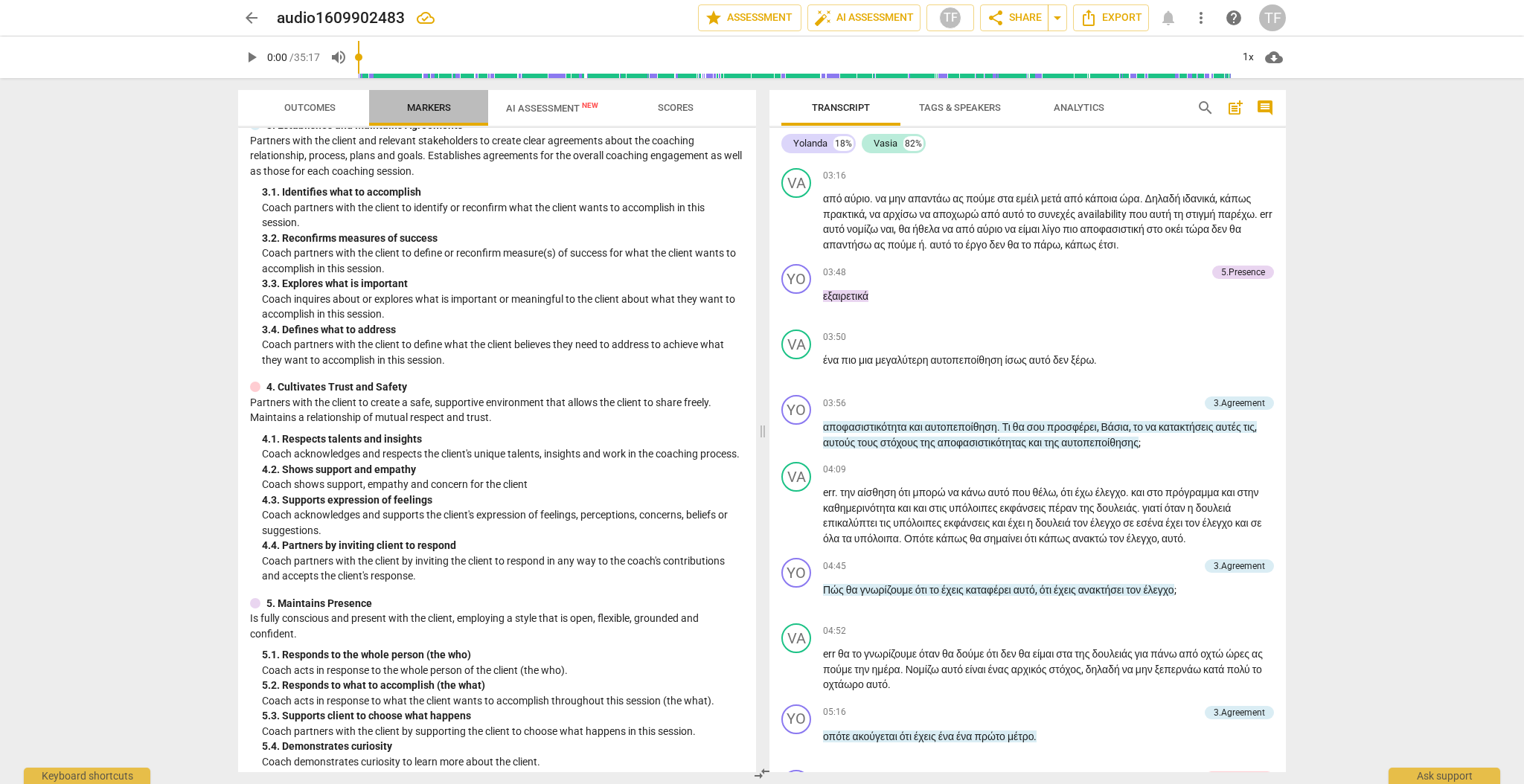
click at [395, 104] on span "Markers" at bounding box center [429, 108] width 80 height 20
click at [325, 106] on span "Outcomes" at bounding box center [310, 108] width 51 height 11
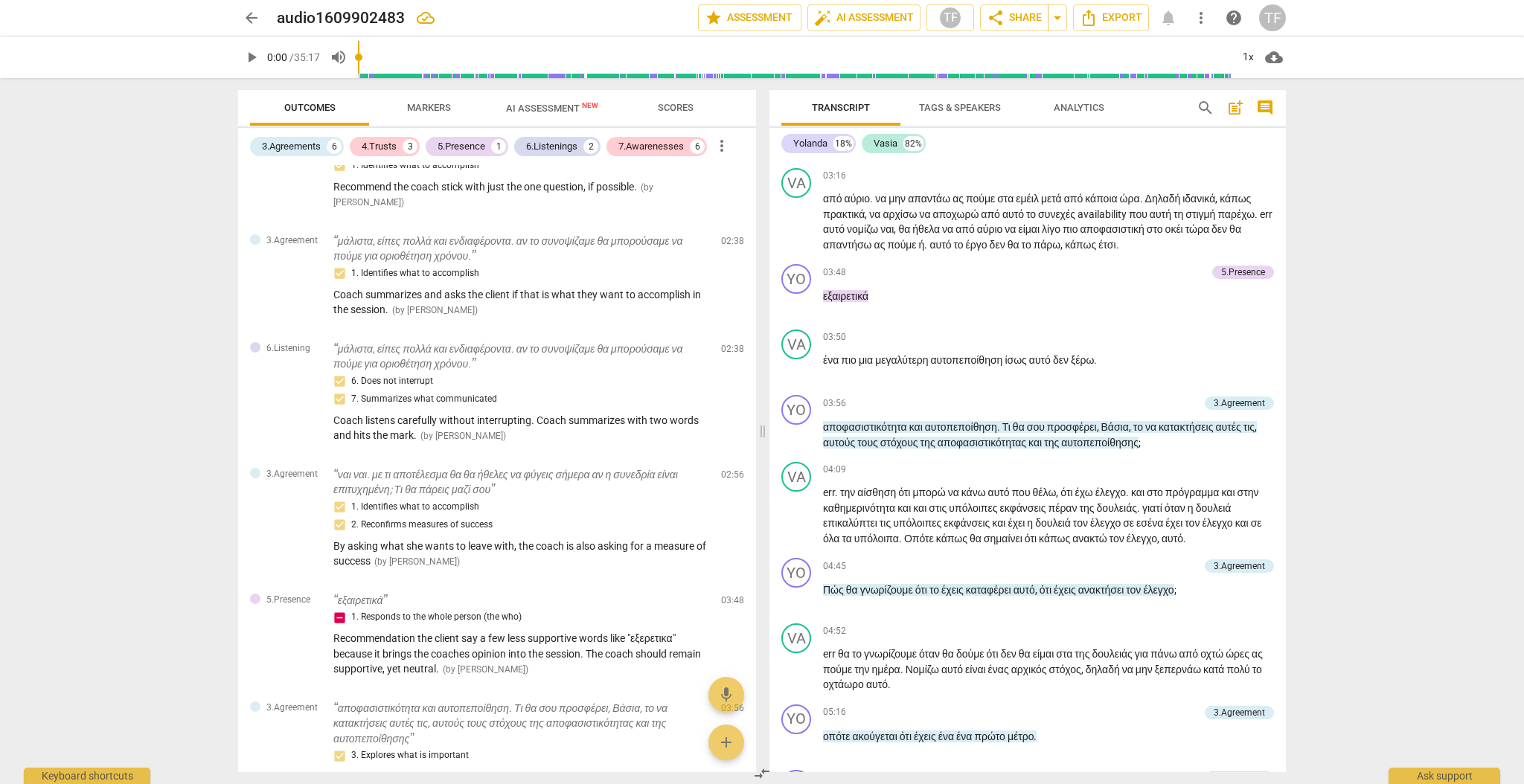
scroll to position [0, 0]
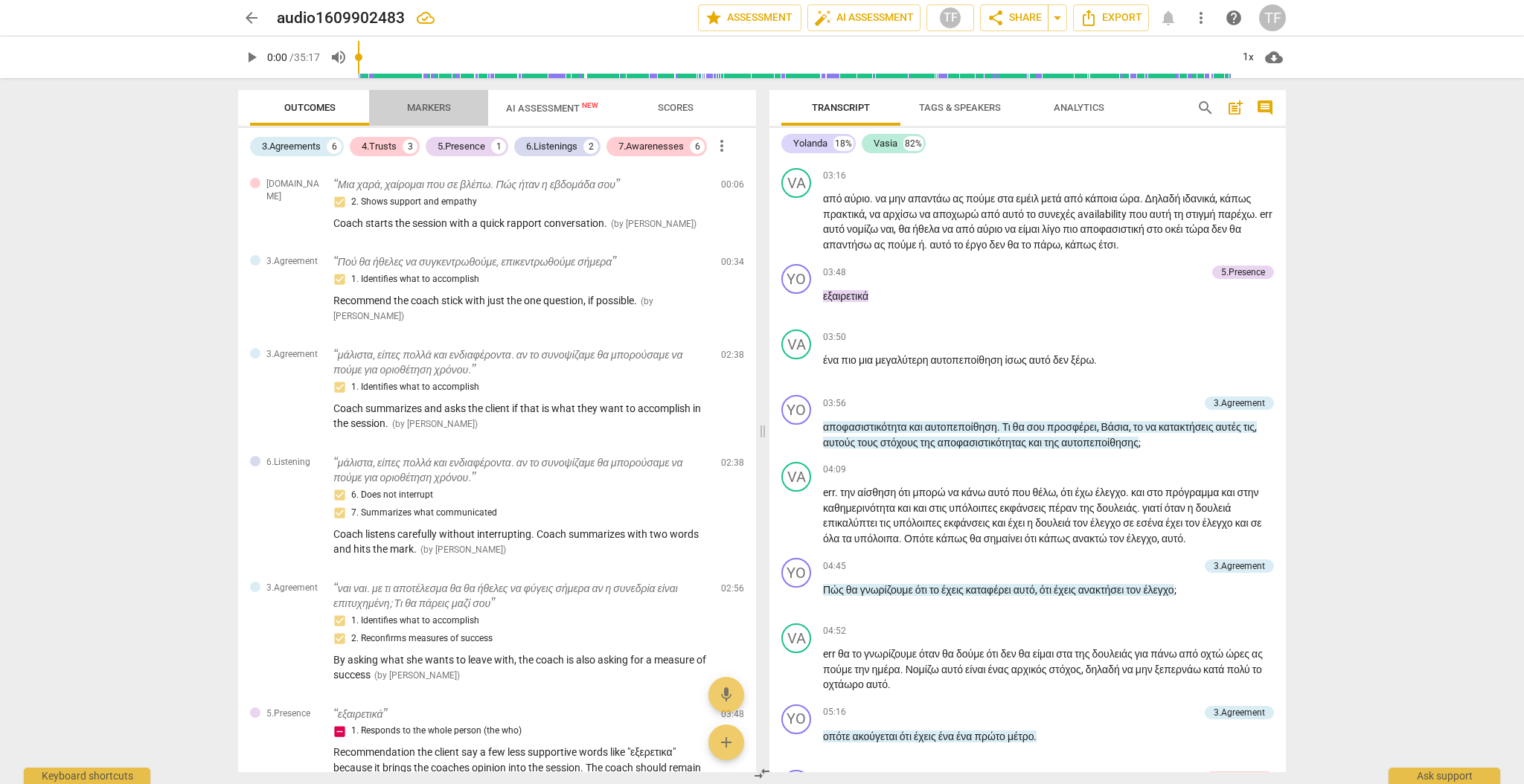
click at [419, 102] on span "Markers" at bounding box center [429, 108] width 44 height 11
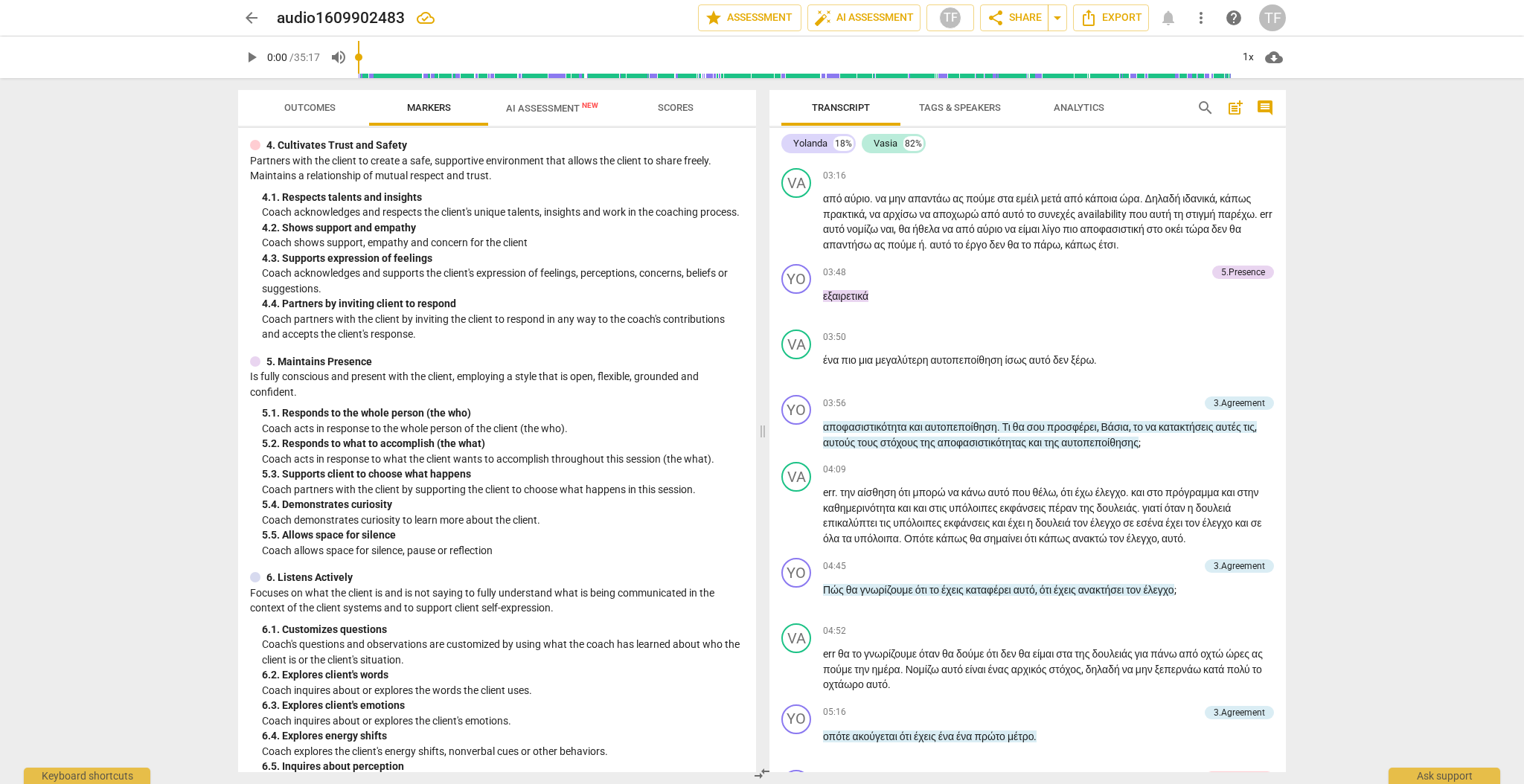
scroll to position [443, 0]
